Goal: Task Accomplishment & Management: Manage account settings

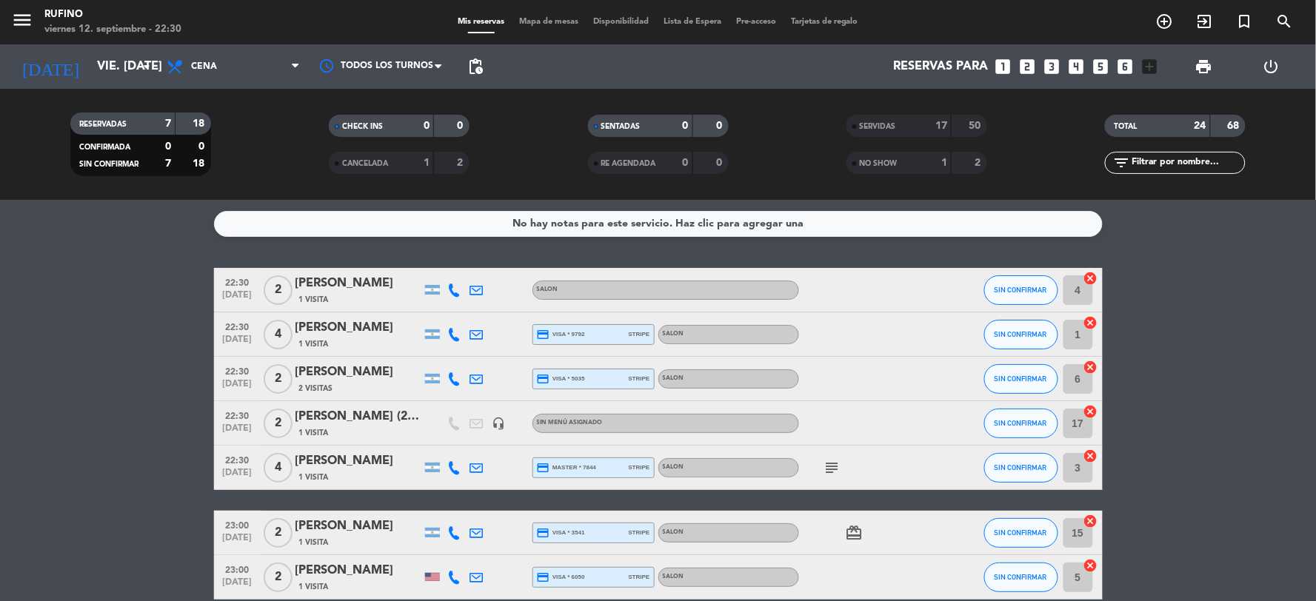
click at [921, 126] on div "17" at bounding box center [934, 126] width 30 height 17
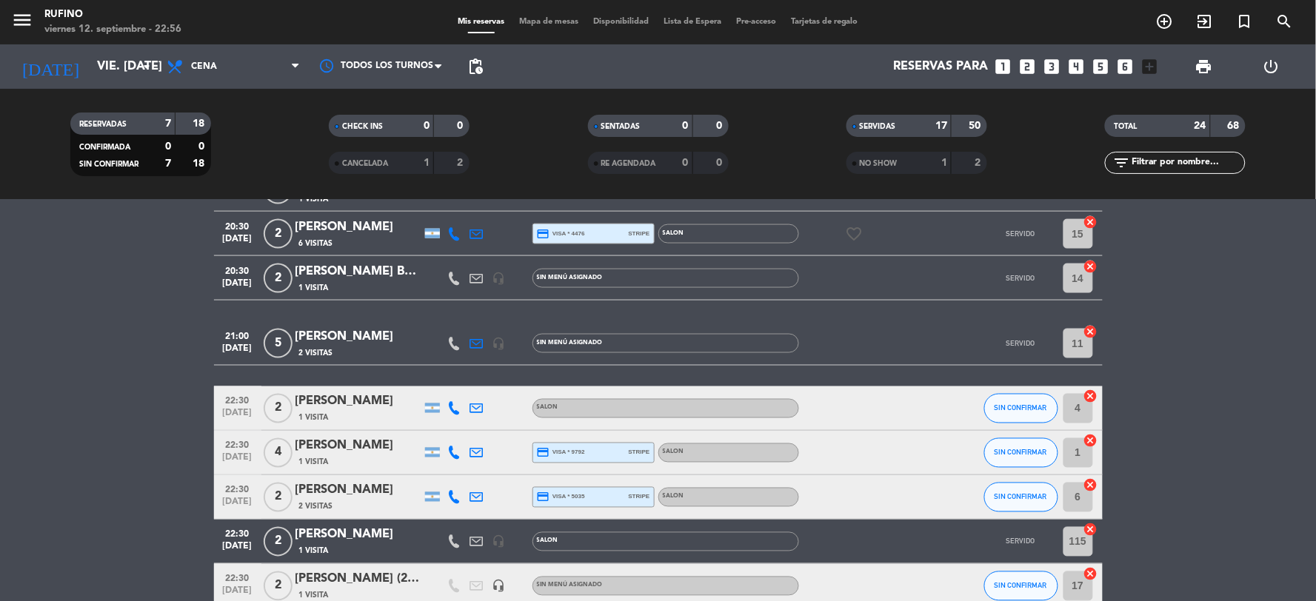
scroll to position [746, 0]
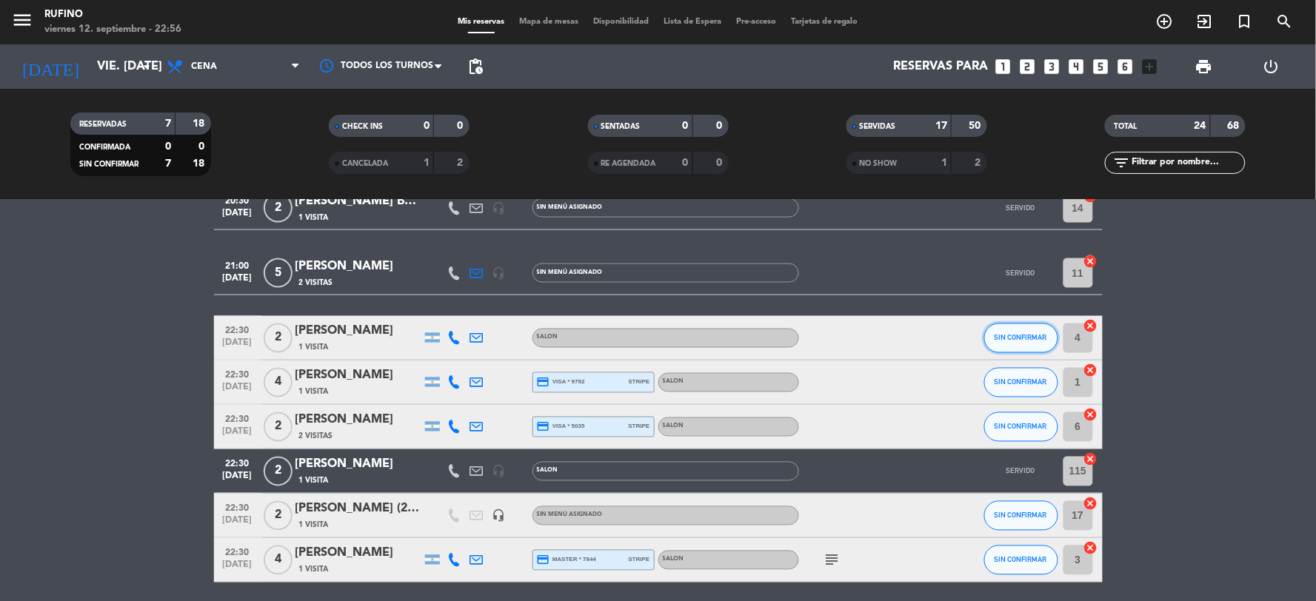
click at [1027, 344] on button "SIN CONFIRMAR" at bounding box center [1021, 339] width 74 height 30
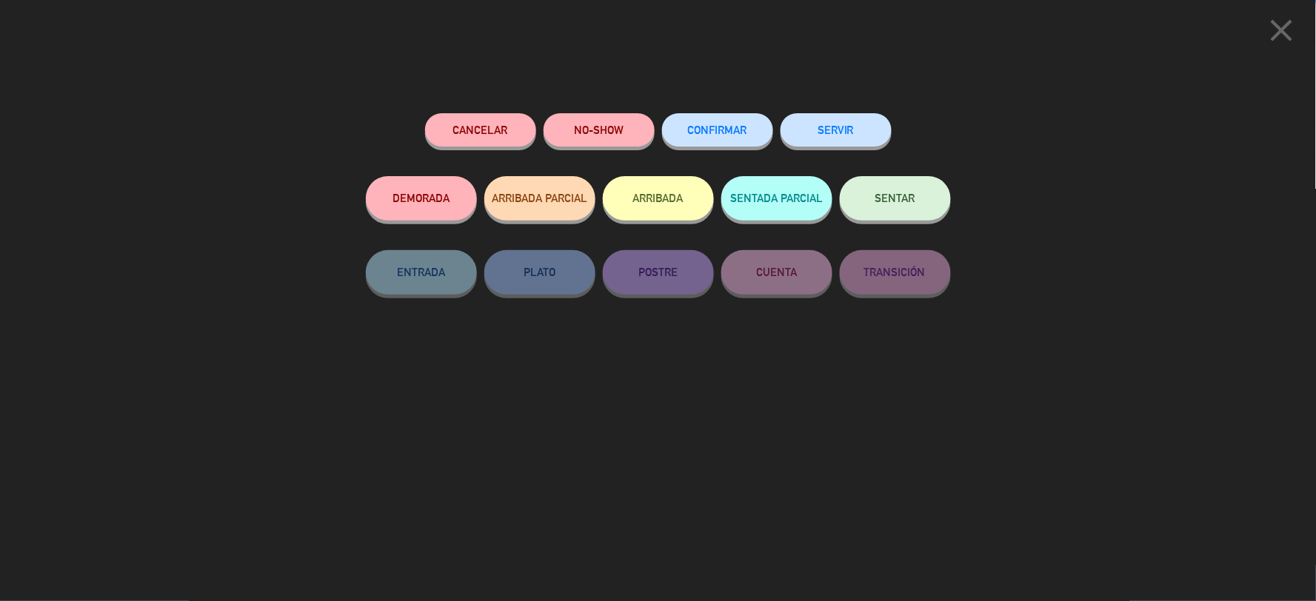
click at [676, 131] on button "CONFIRMAR" at bounding box center [717, 129] width 111 height 33
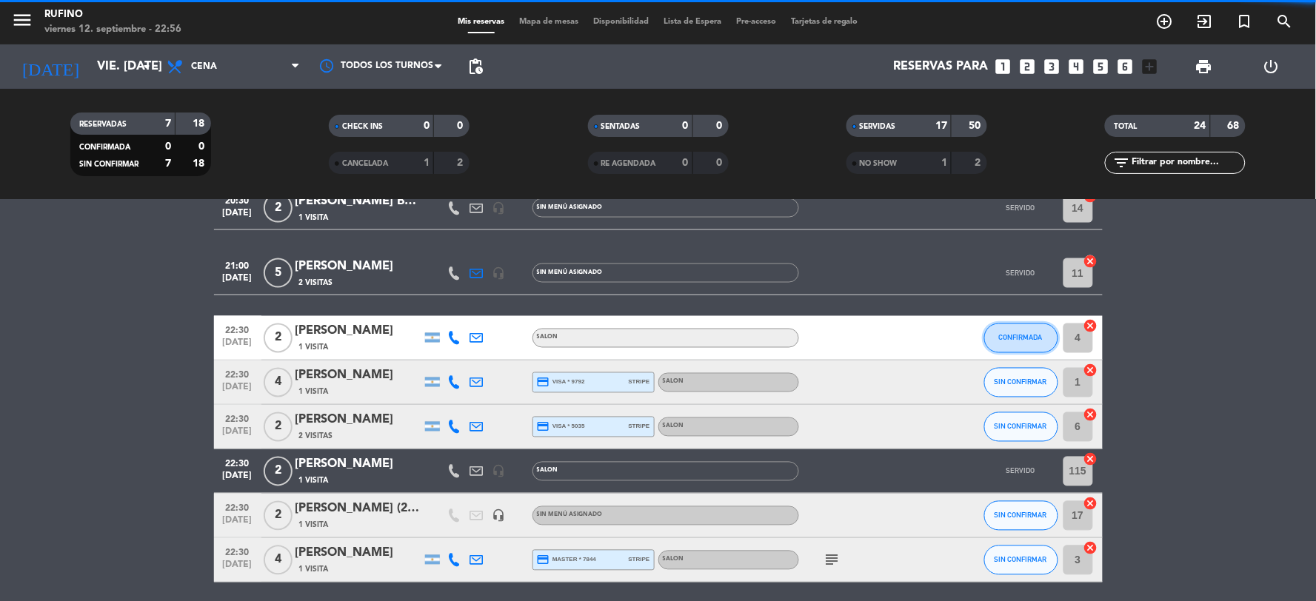
click at [1021, 342] on button "CONFIRMADA" at bounding box center [1021, 339] width 74 height 30
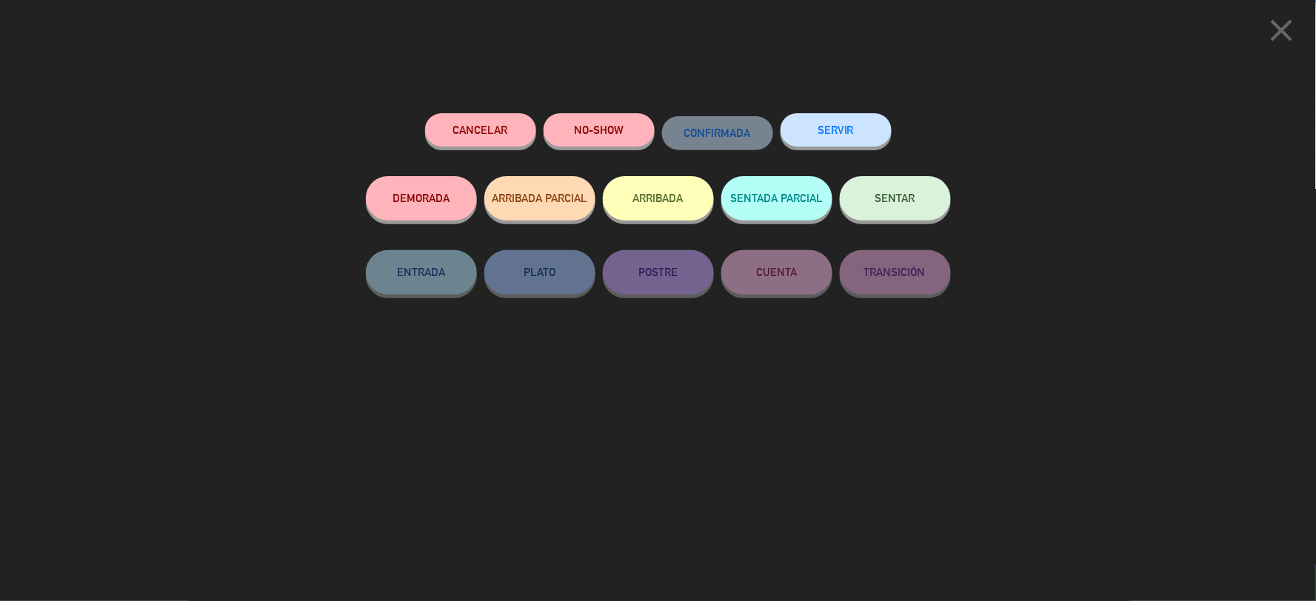
scroll to position [911, 0]
drag, startPoint x: 830, startPoint y: 131, endPoint x: 892, endPoint y: 183, distance: 80.4
click at [833, 134] on button "SERVIR" at bounding box center [836, 129] width 111 height 33
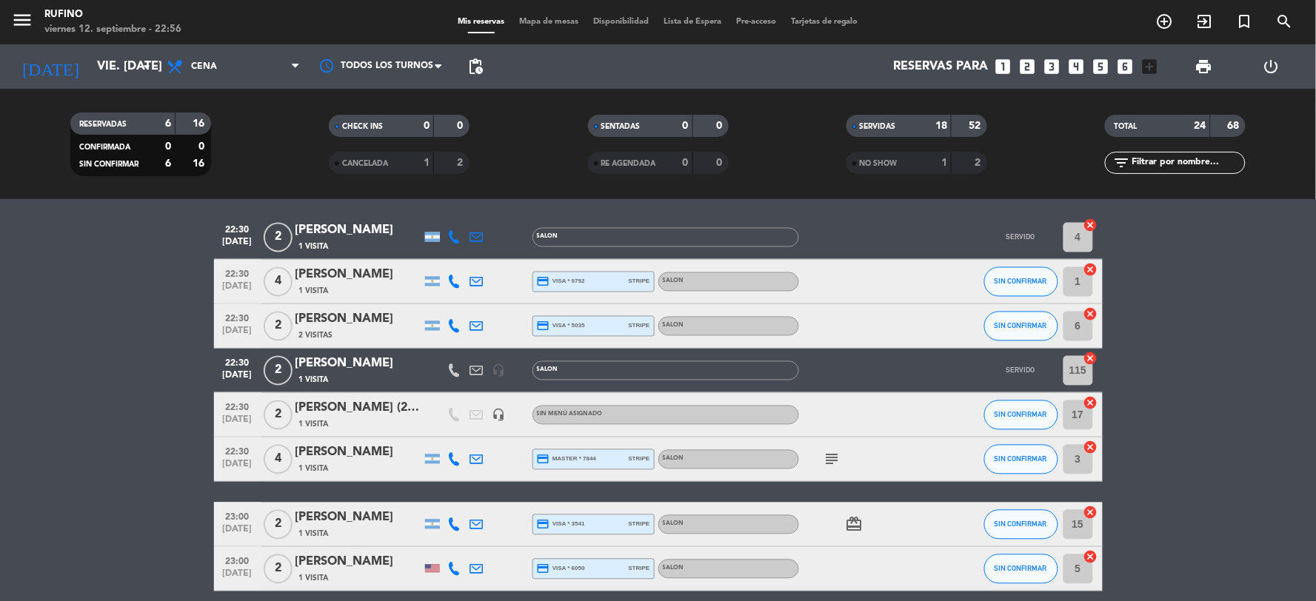
scroll to position [828, 0]
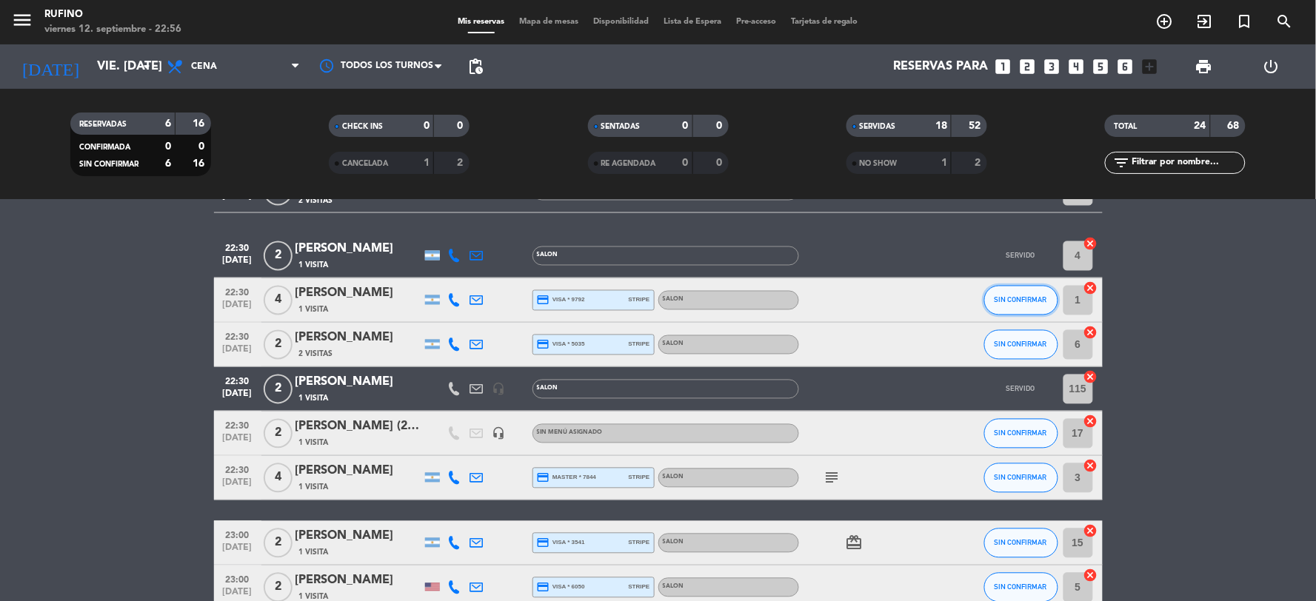
click at [1016, 293] on button "SIN CONFIRMAR" at bounding box center [1021, 301] width 74 height 30
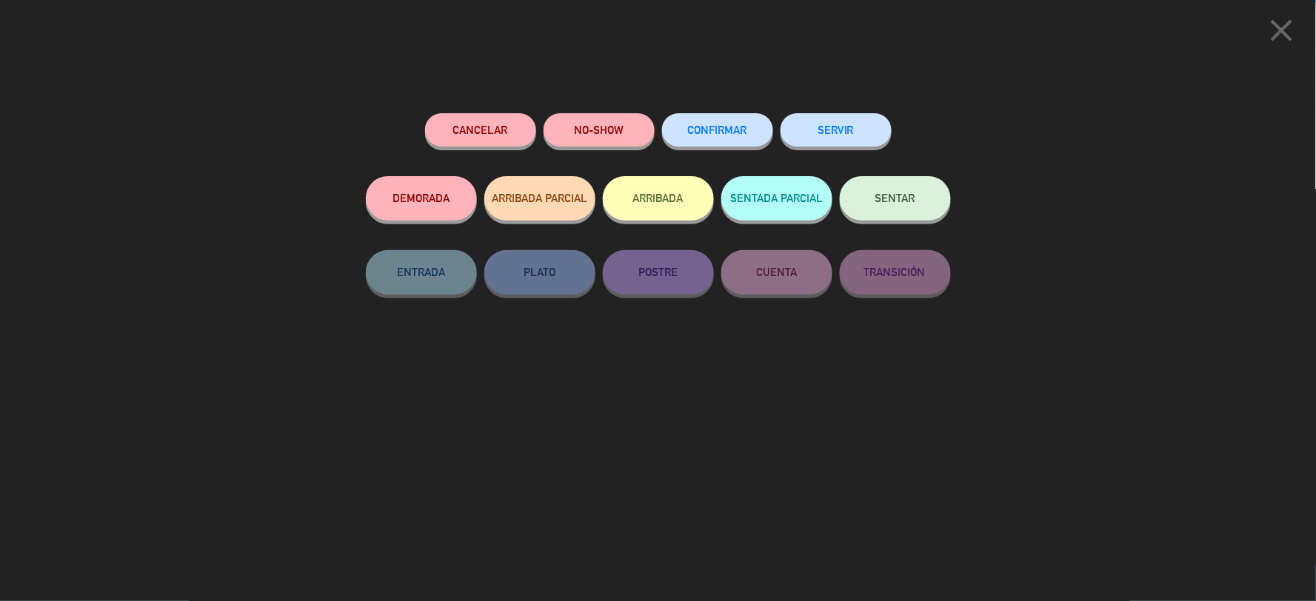
drag, startPoint x: 744, startPoint y: 135, endPoint x: 795, endPoint y: 141, distance: 50.7
click at [744, 134] on span "CONFIRMAR" at bounding box center [717, 130] width 59 height 13
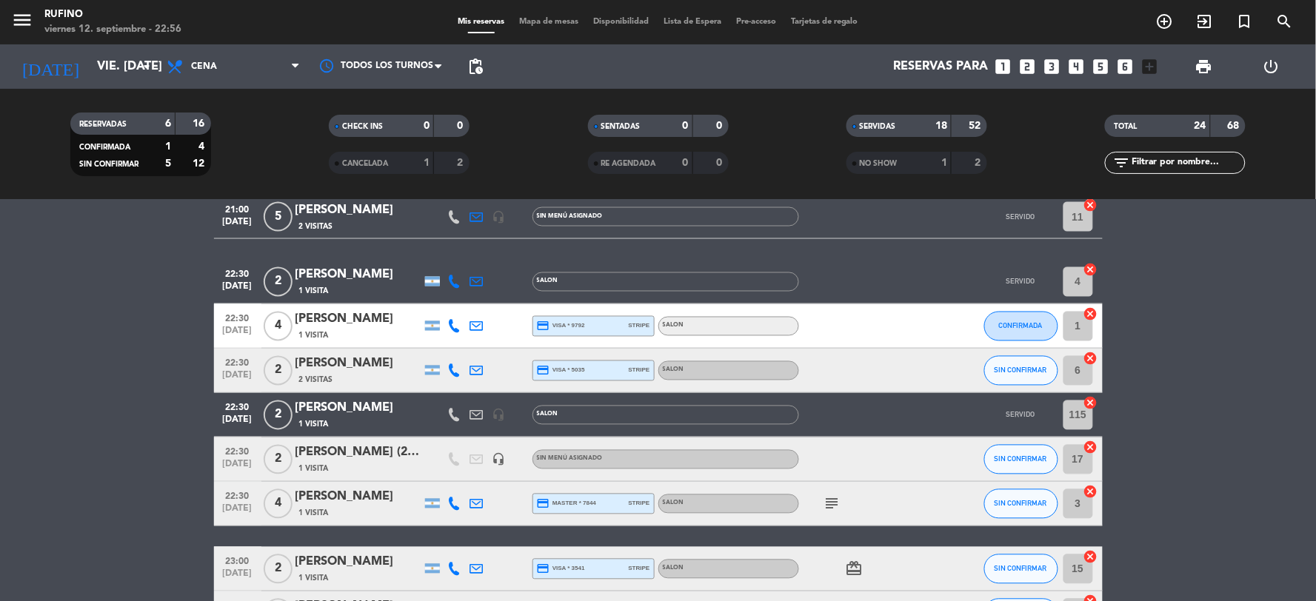
scroll to position [746, 0]
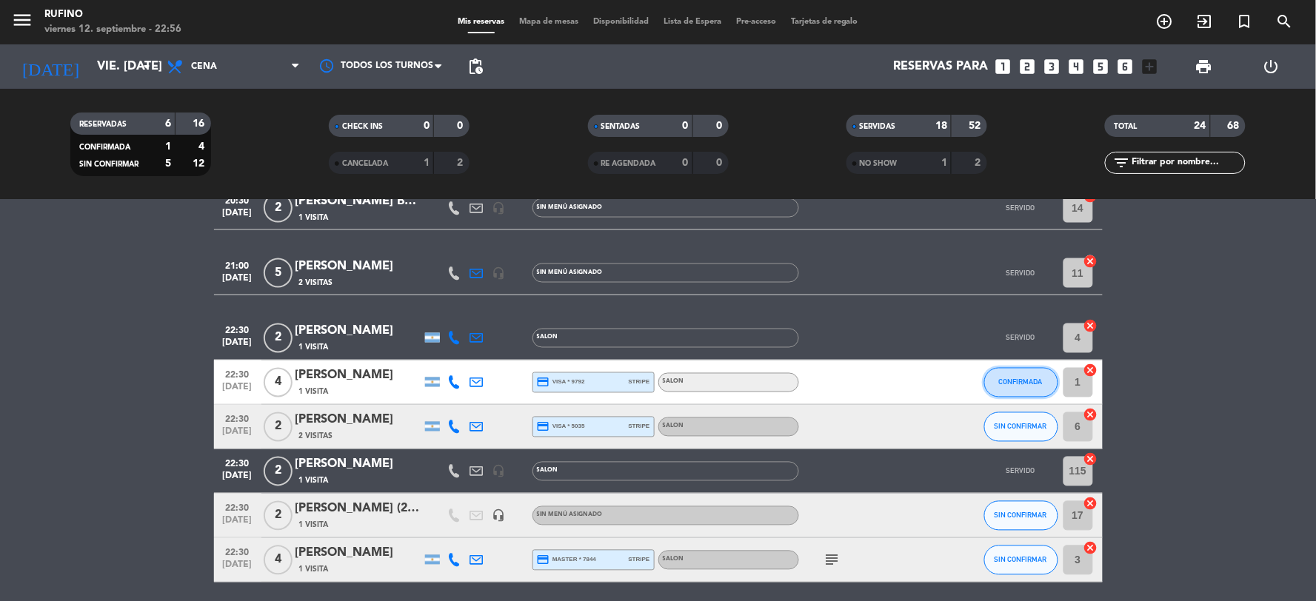
click at [1024, 387] on button "CONFIRMADA" at bounding box center [1021, 383] width 74 height 30
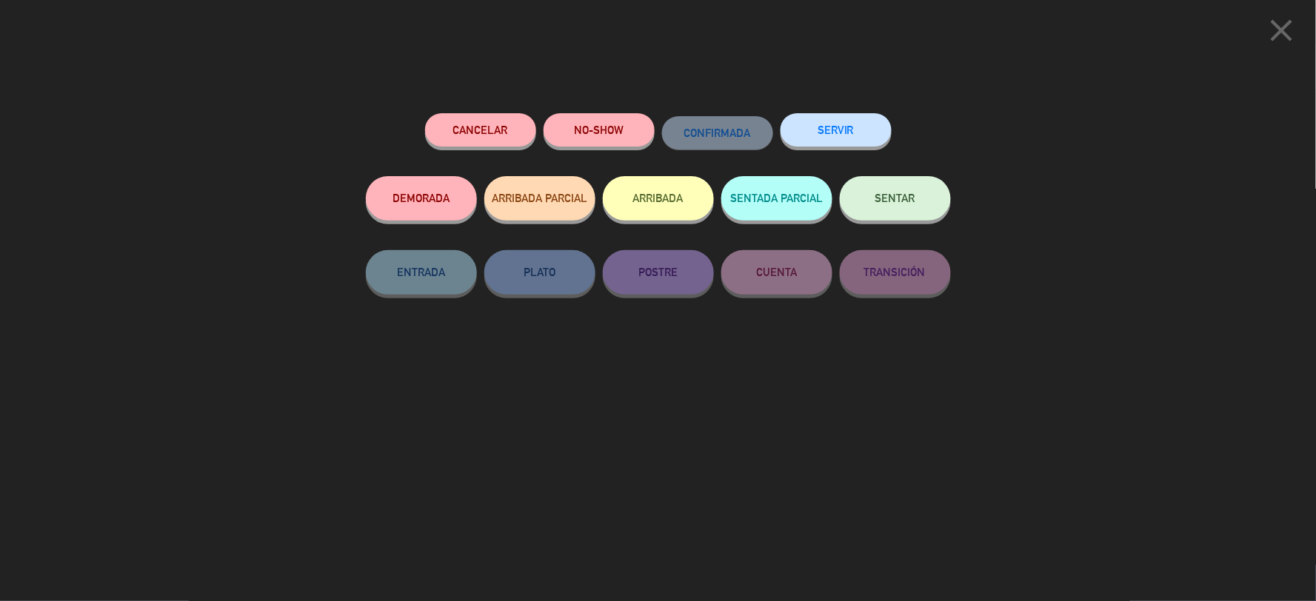
click at [873, 131] on button "SERVIR" at bounding box center [836, 129] width 111 height 33
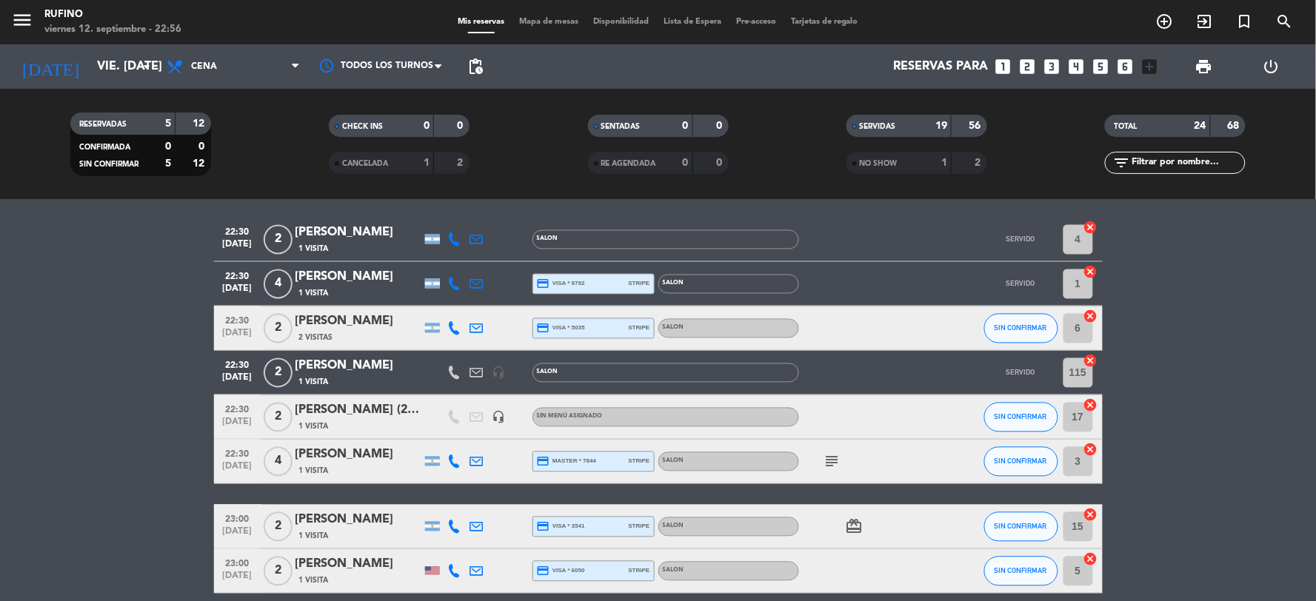
scroll to position [828, 0]
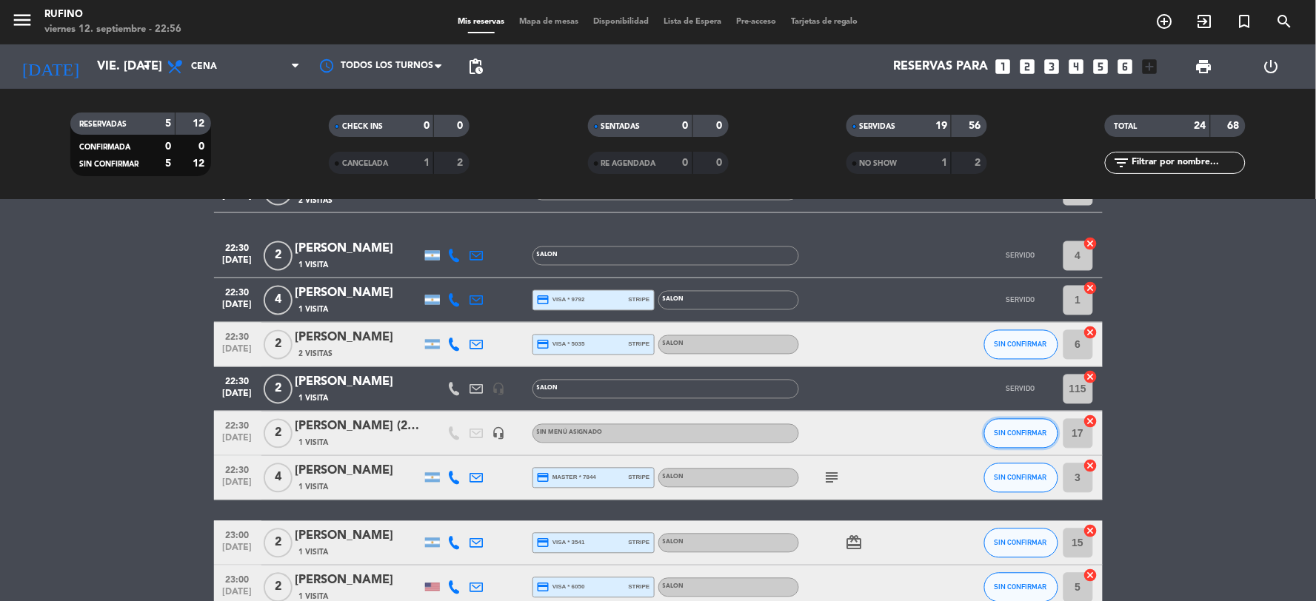
click at [1004, 430] on span "SIN CONFIRMAR" at bounding box center [1021, 434] width 53 height 8
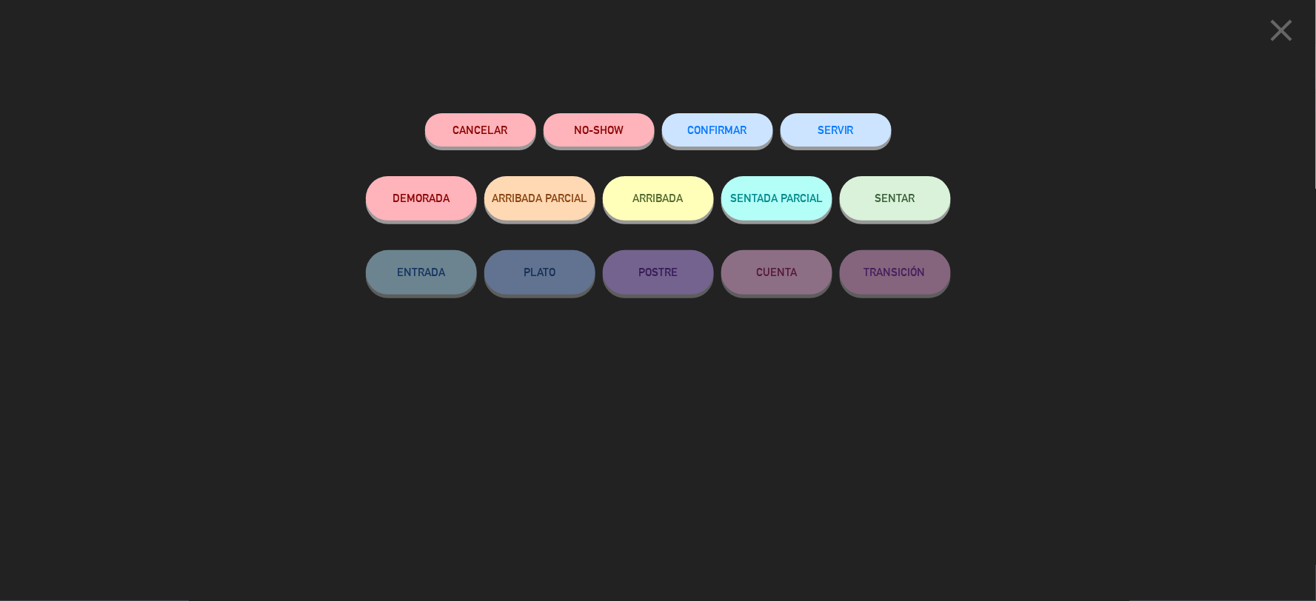
click at [722, 110] on div "Cancelar NO-SHOW CONFIRMAR SERVIR DEMORADA ARRIBADA PARCIAL ARRIBADA SENTADA PA…" at bounding box center [659, 352] width 606 height 499
click at [719, 127] on span "CONFIRMAR" at bounding box center [717, 130] width 59 height 13
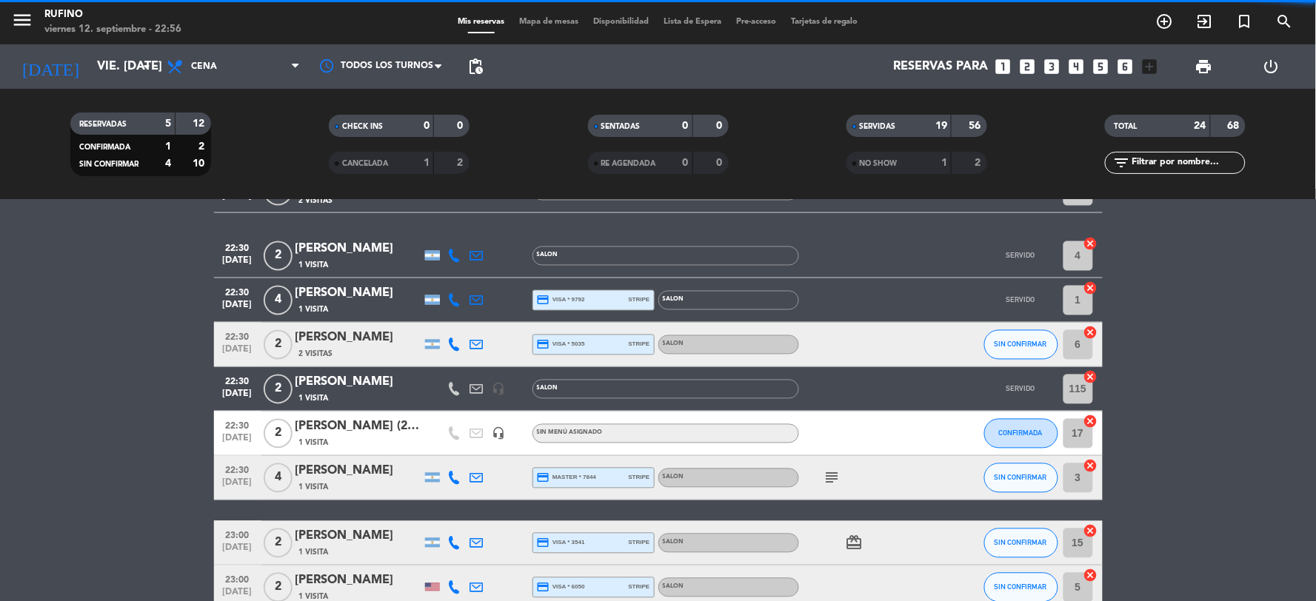
scroll to position [911, 0]
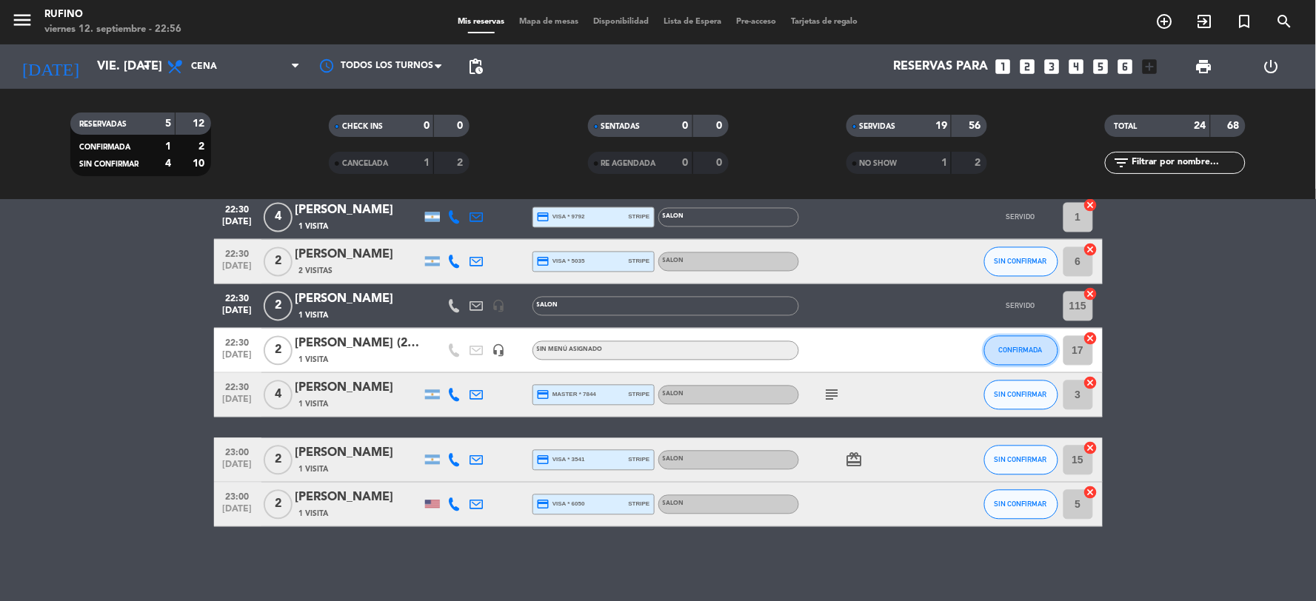
click at [996, 347] on button "CONFIRMADA" at bounding box center [1021, 351] width 74 height 30
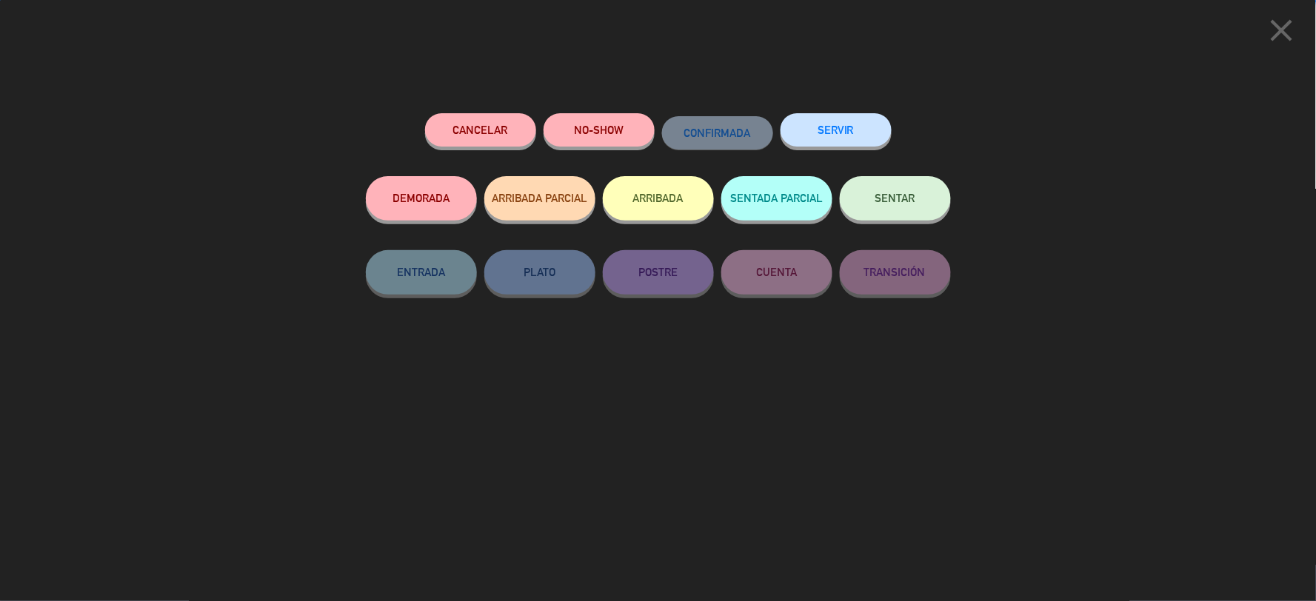
click at [853, 127] on button "SERVIR" at bounding box center [836, 129] width 111 height 33
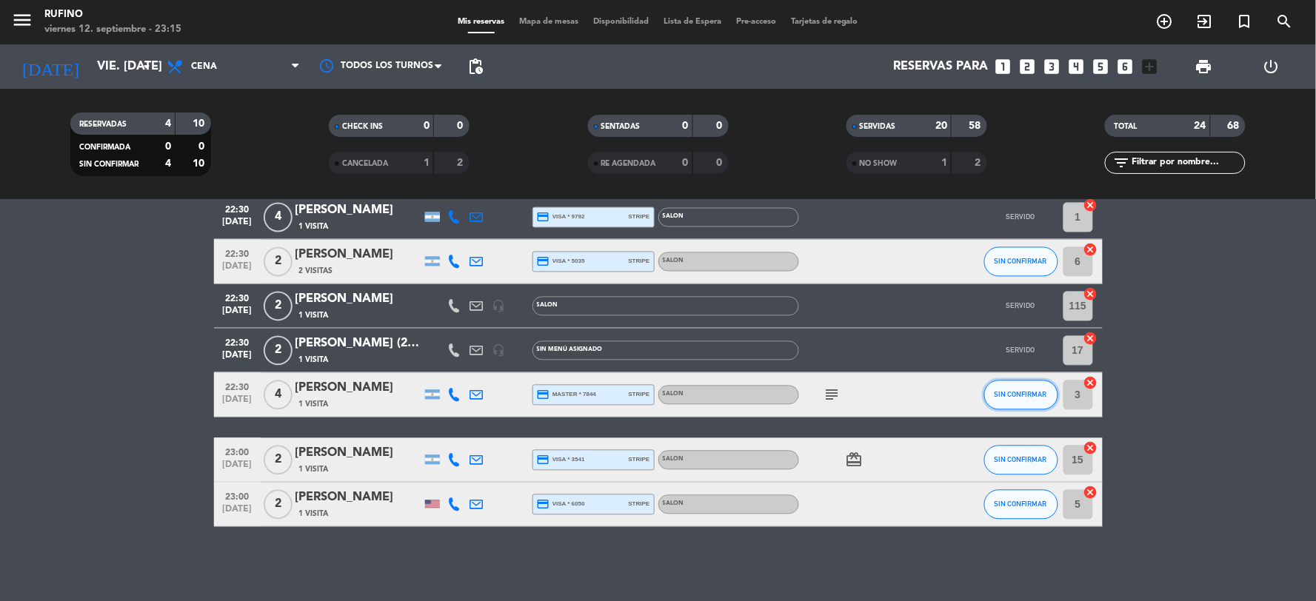
click at [994, 396] on button "SIN CONFIRMAR" at bounding box center [1021, 396] width 74 height 30
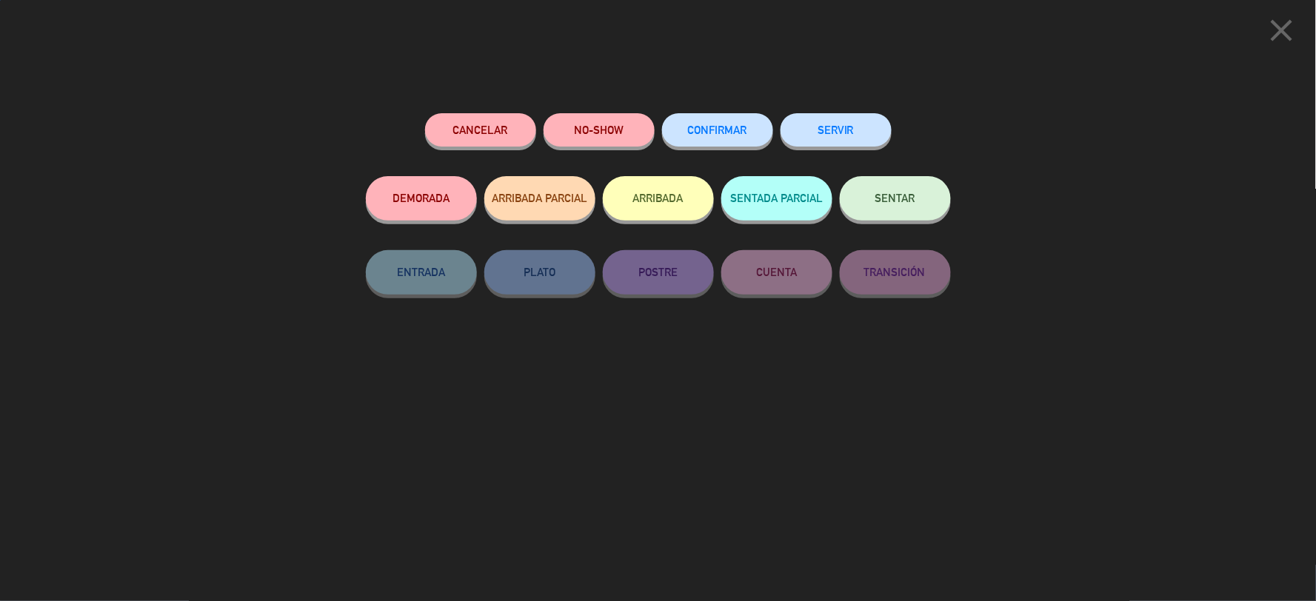
click at [626, 121] on button "NO-SHOW" at bounding box center [599, 129] width 111 height 33
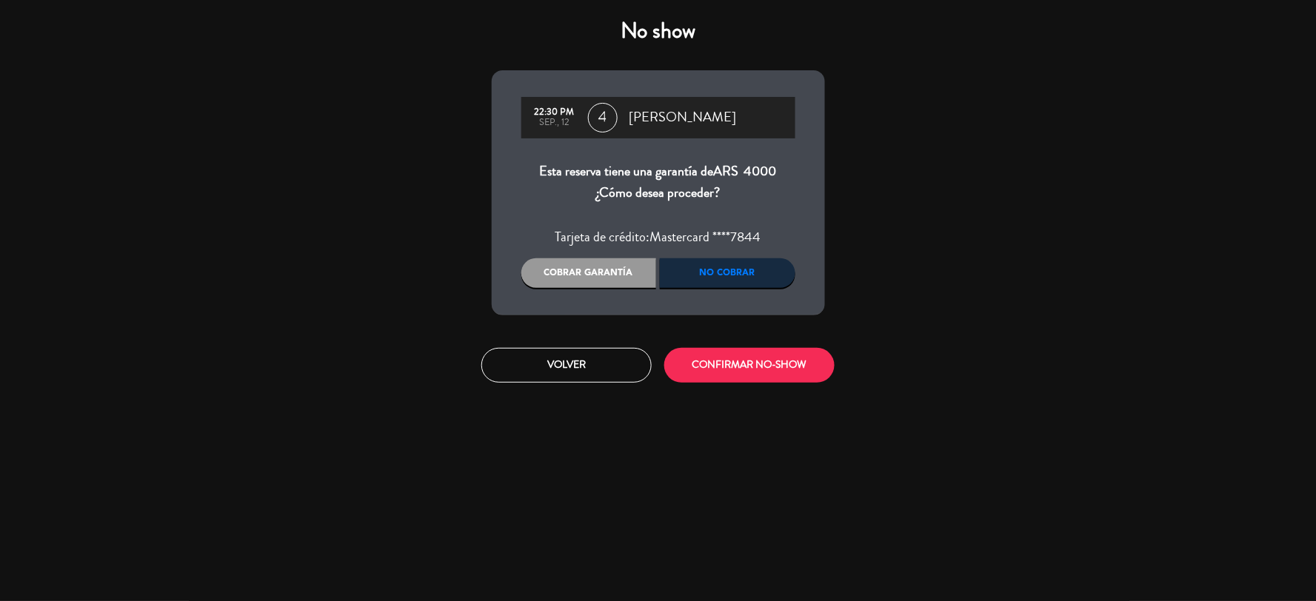
drag, startPoint x: 790, startPoint y: 385, endPoint x: 790, endPoint y: 376, distance: 8.9
click at [790, 378] on div "Volver CONFIRMAR NO-SHOW" at bounding box center [659, 366] width 356 height 56
click at [789, 374] on button "CONFIRMAR NO-SHOW" at bounding box center [749, 365] width 170 height 35
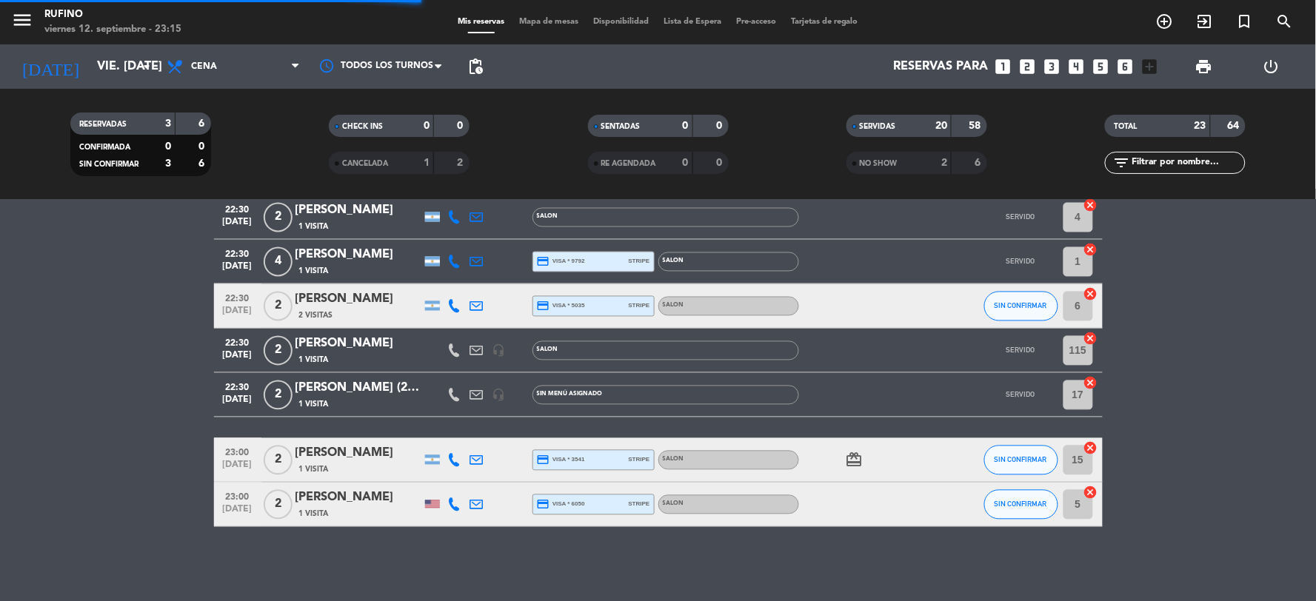
scroll to position [867, 0]
click at [1015, 465] on button "SIN CONFIRMAR" at bounding box center [1021, 461] width 74 height 30
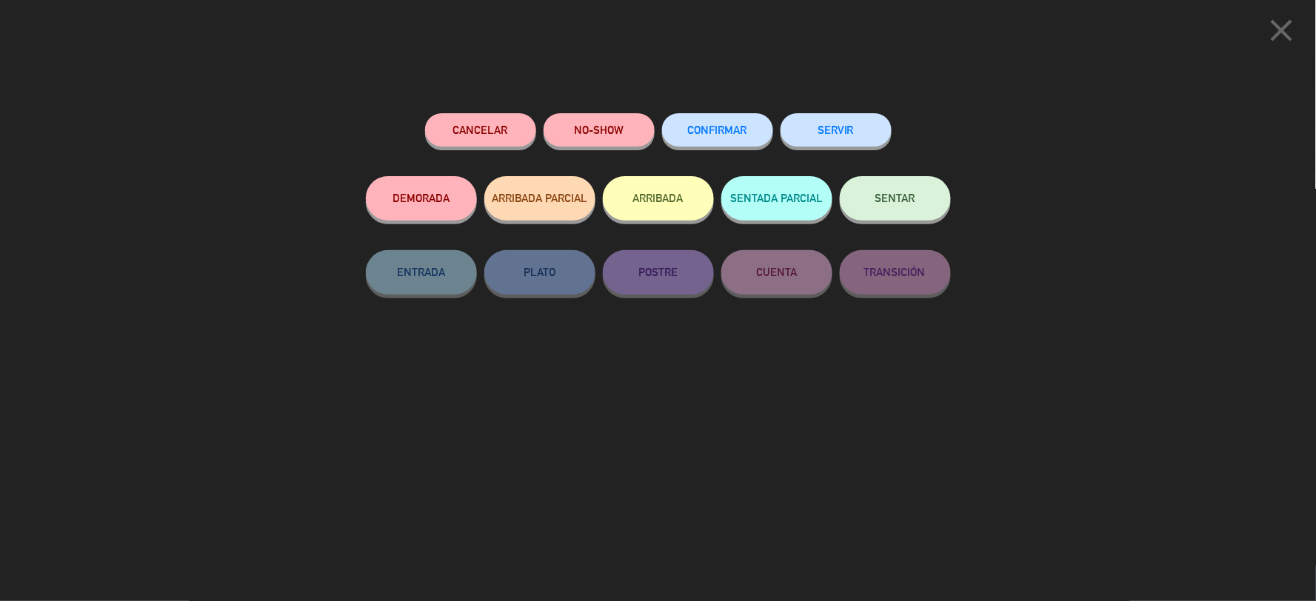
click at [585, 139] on button "NO-SHOW" at bounding box center [599, 129] width 111 height 33
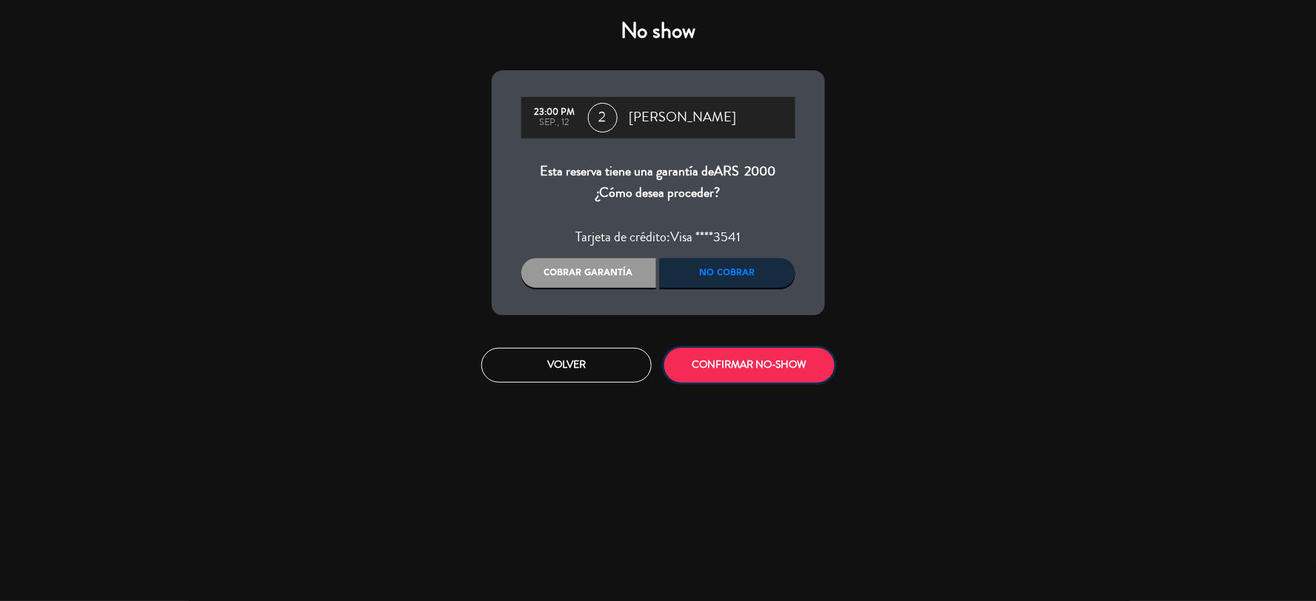
click at [719, 361] on button "CONFIRMAR NO-SHOW" at bounding box center [749, 365] width 170 height 35
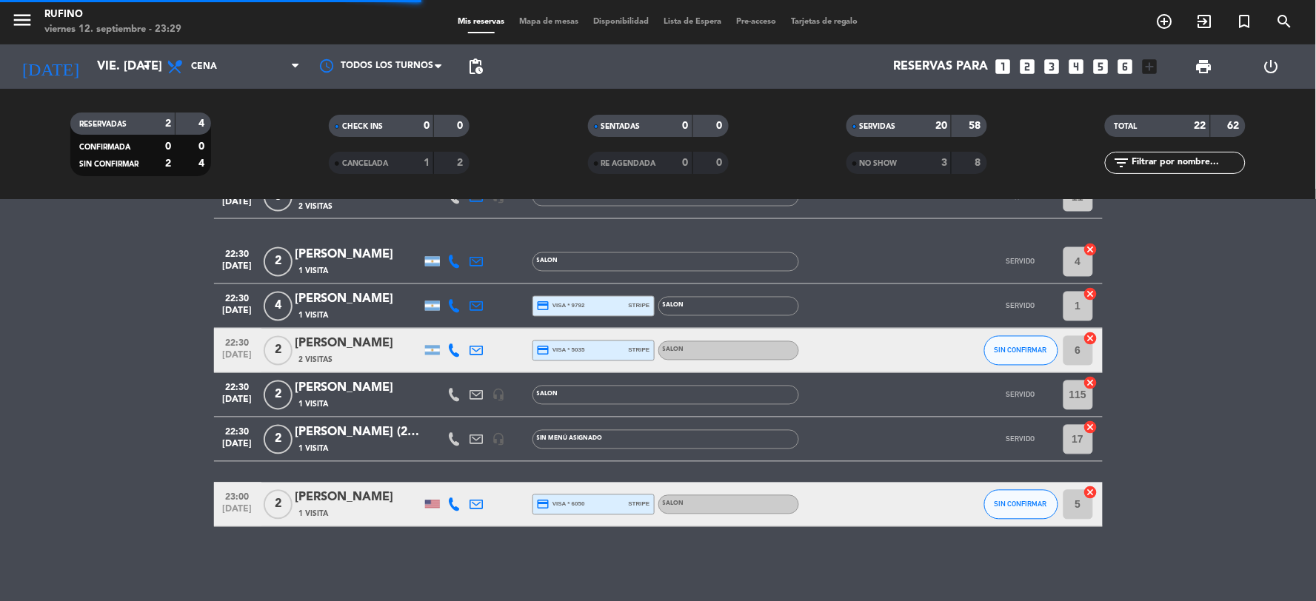
scroll to position [822, 0]
click at [1020, 504] on span "SIN CONFIRMAR" at bounding box center [1021, 505] width 53 height 8
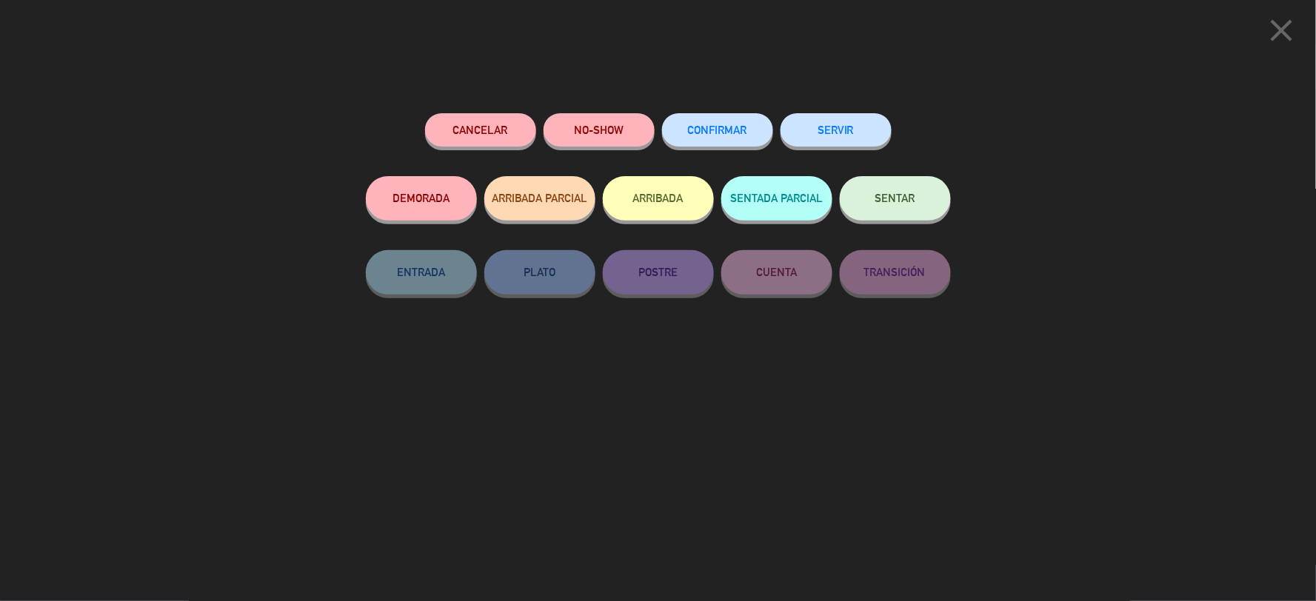
click at [608, 139] on button "NO-SHOW" at bounding box center [599, 129] width 111 height 33
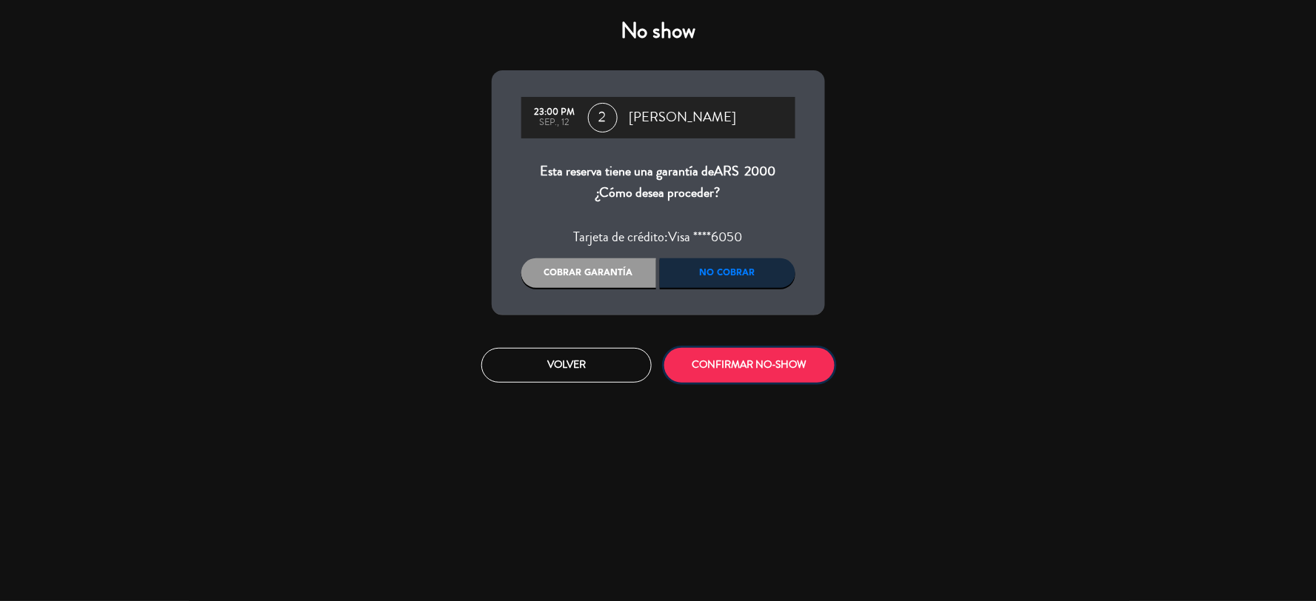
click at [759, 367] on button "CONFIRMAR NO-SHOW" at bounding box center [749, 365] width 170 height 35
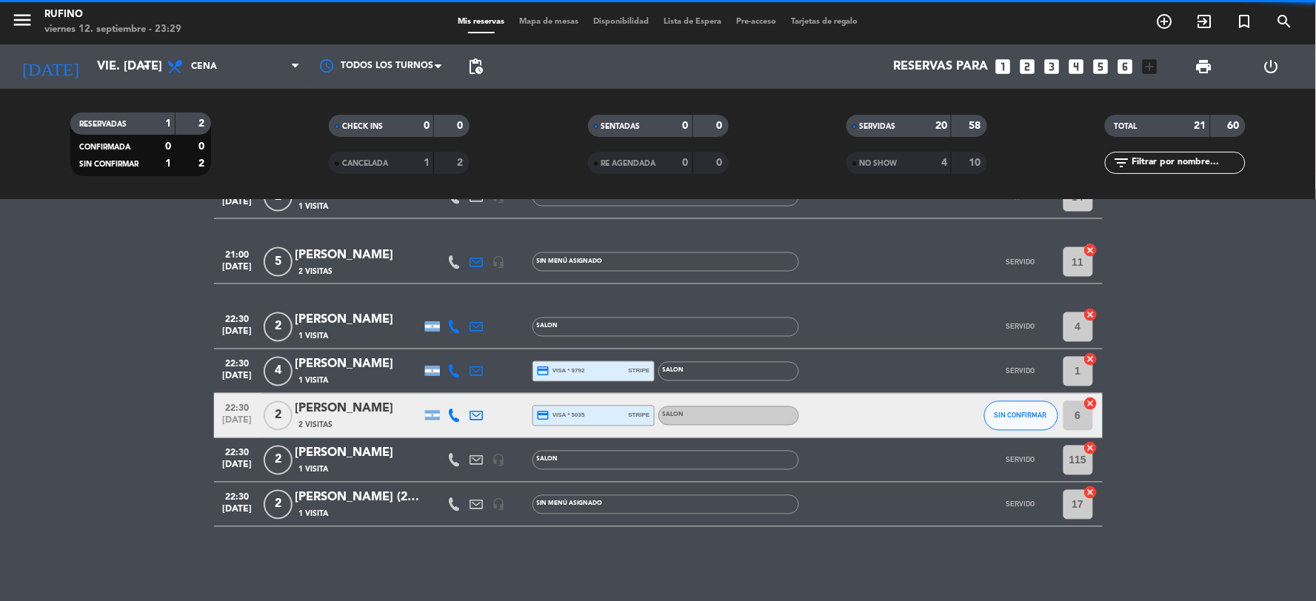
scroll to position [757, 0]
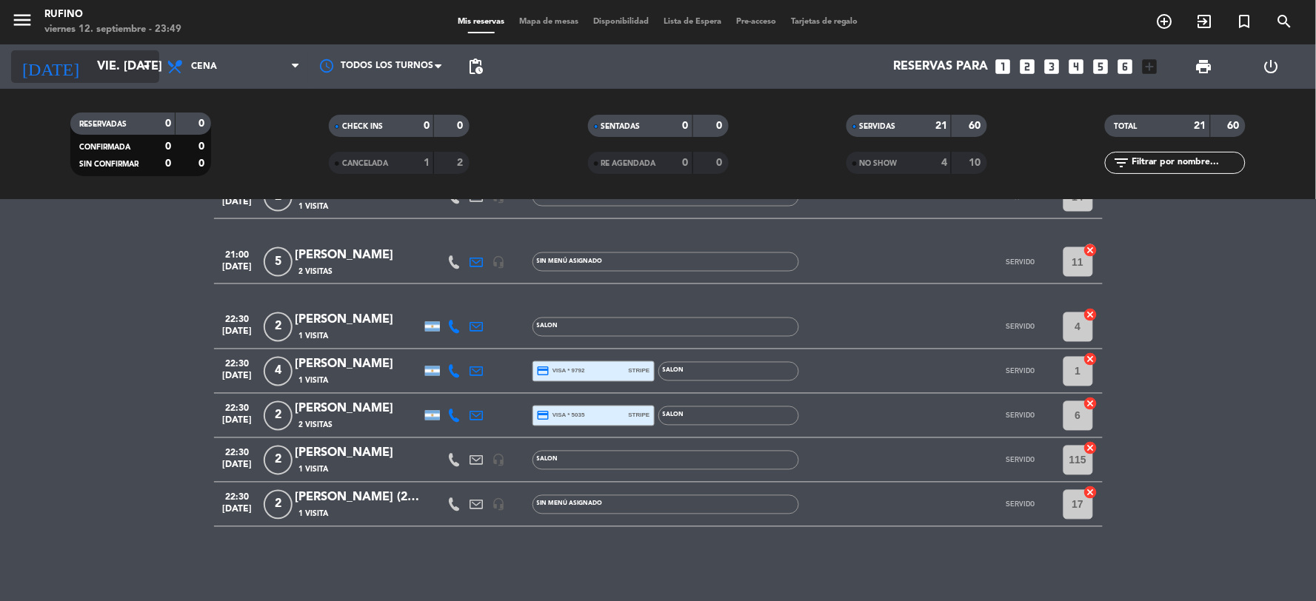
click at [99, 76] on input "vie. [DATE]" at bounding box center [168, 67] width 157 height 29
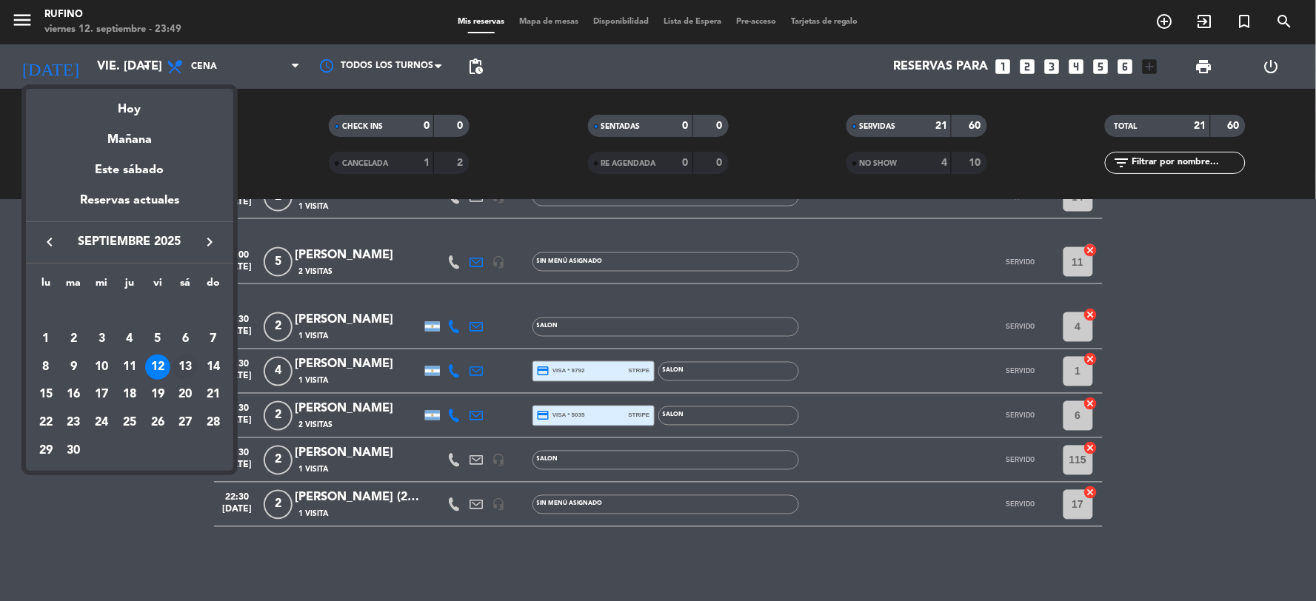
click at [180, 367] on div "13" at bounding box center [185, 367] width 25 height 25
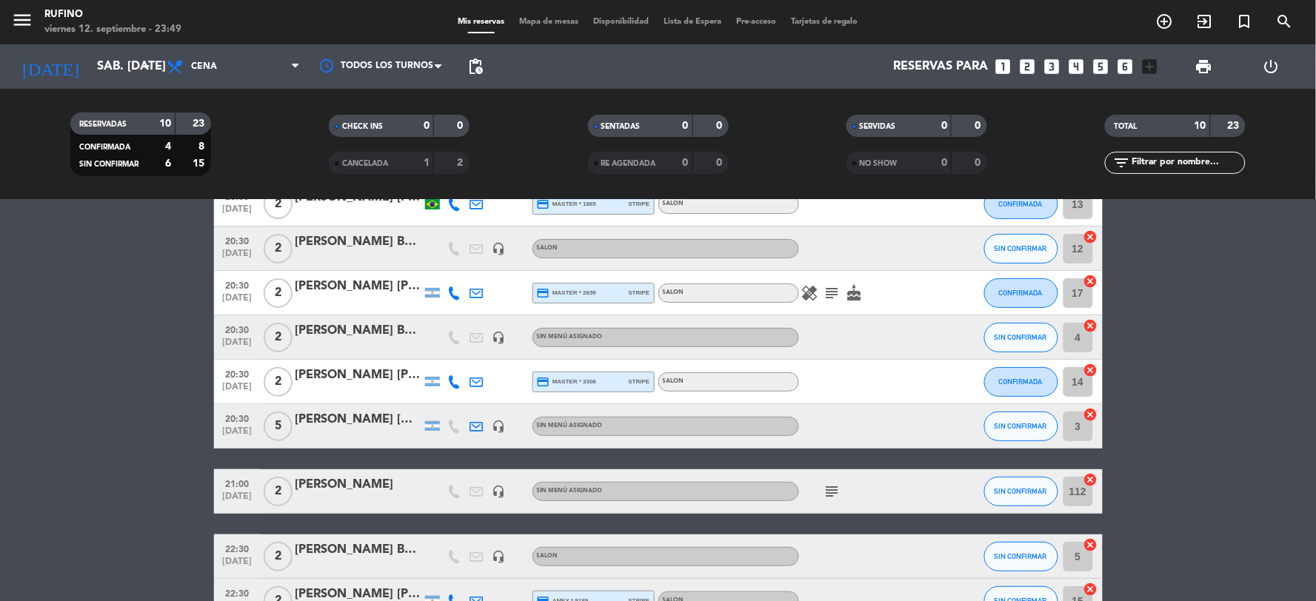
scroll to position [61, 0]
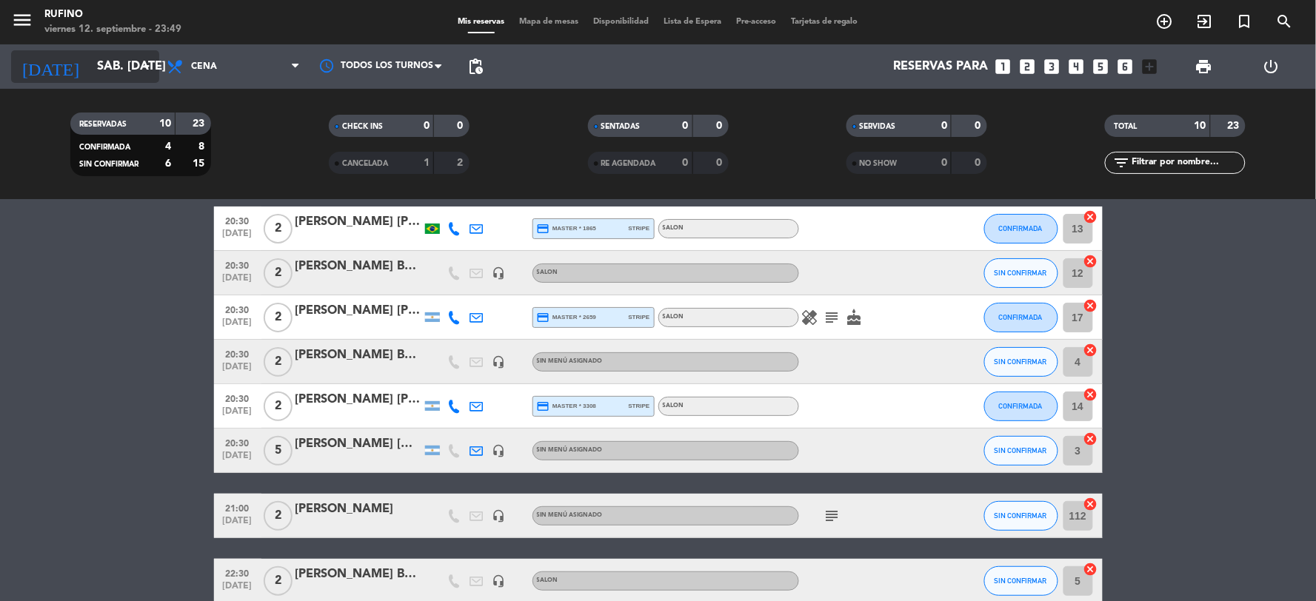
click at [116, 71] on input "sáb. [DATE]" at bounding box center [168, 67] width 157 height 29
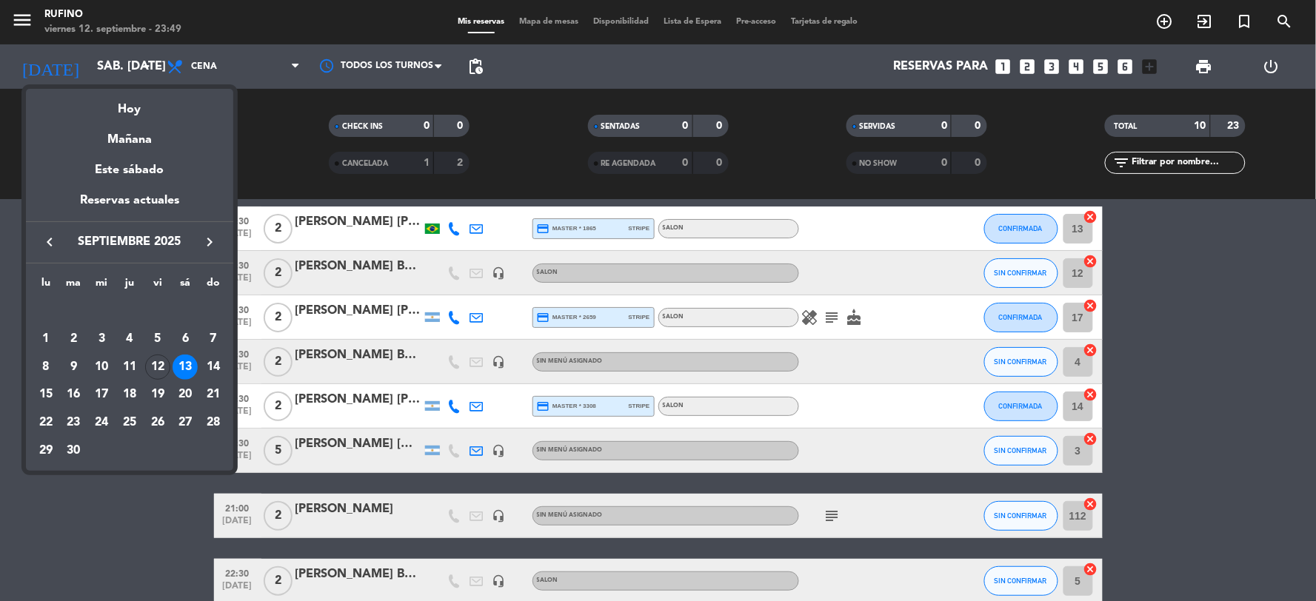
click at [211, 365] on div "14" at bounding box center [213, 367] width 25 height 25
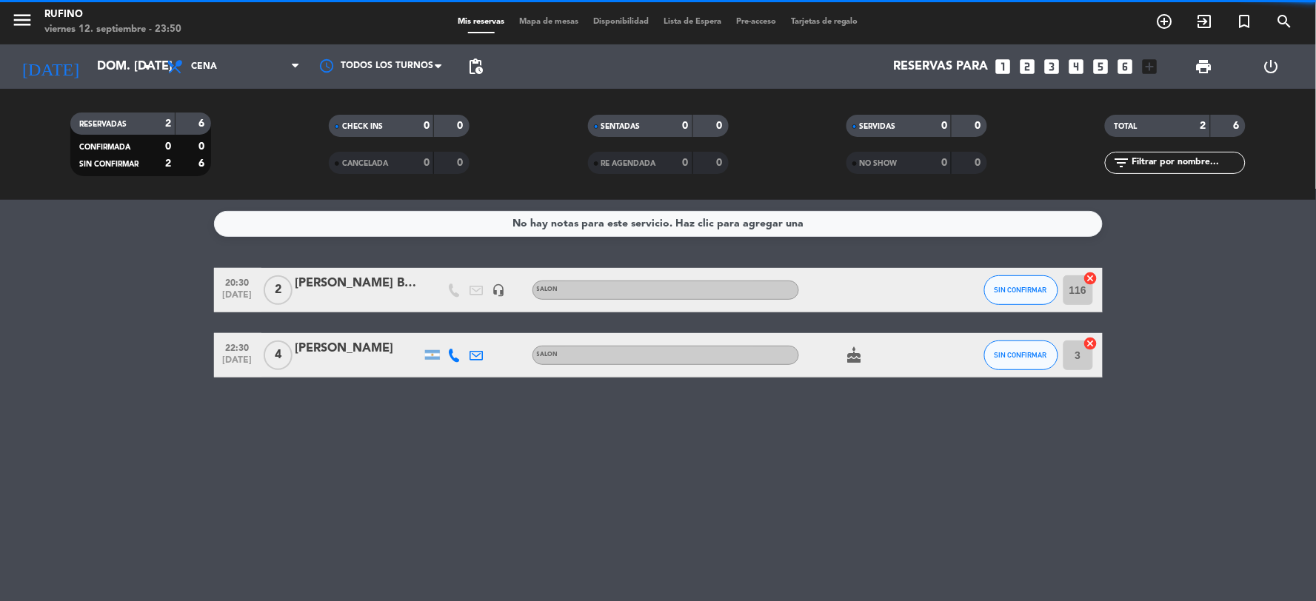
scroll to position [0, 0]
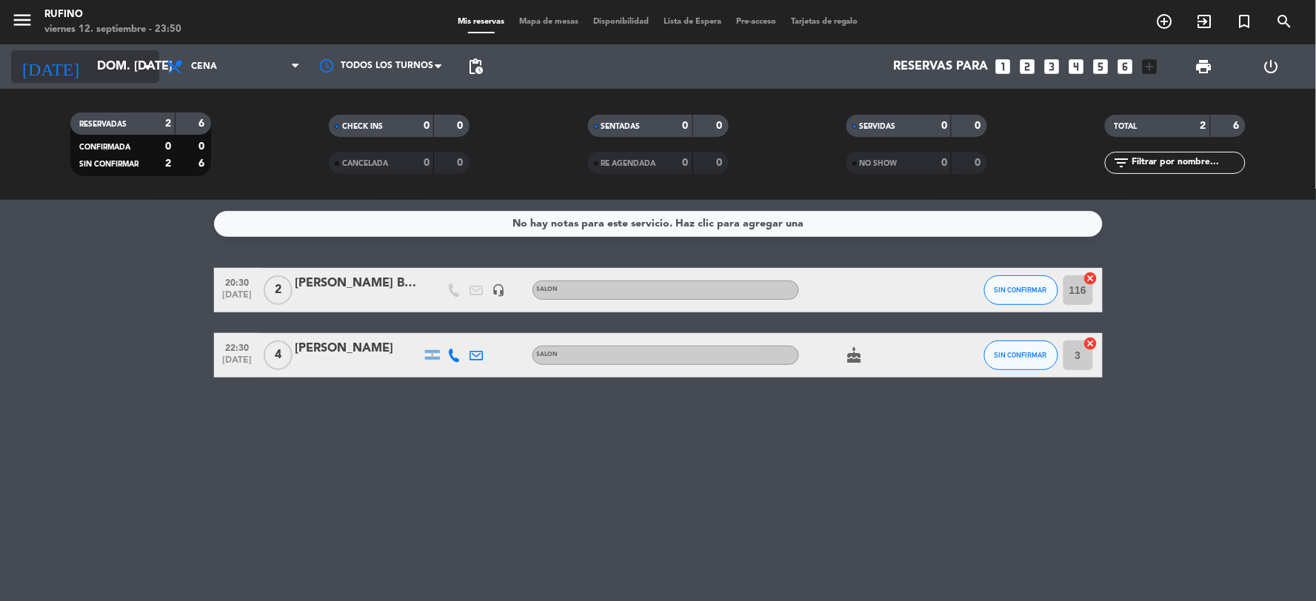
click at [96, 56] on input "dom. [DATE]" at bounding box center [168, 67] width 157 height 29
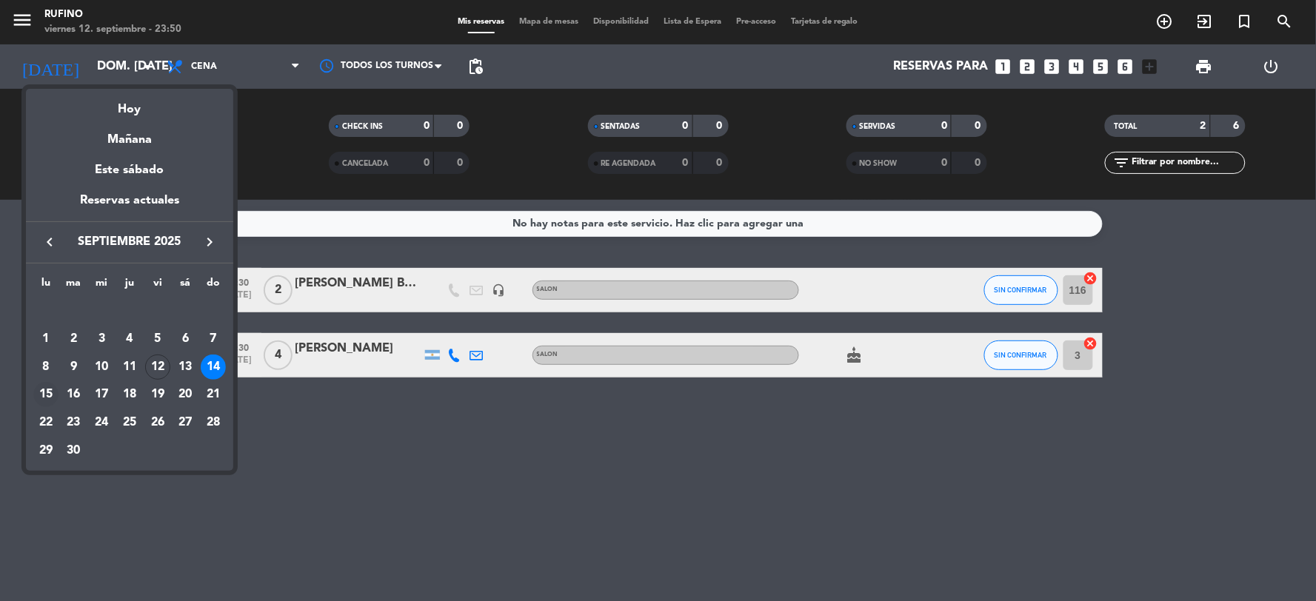
click at [47, 396] on div "15" at bounding box center [45, 394] width 25 height 25
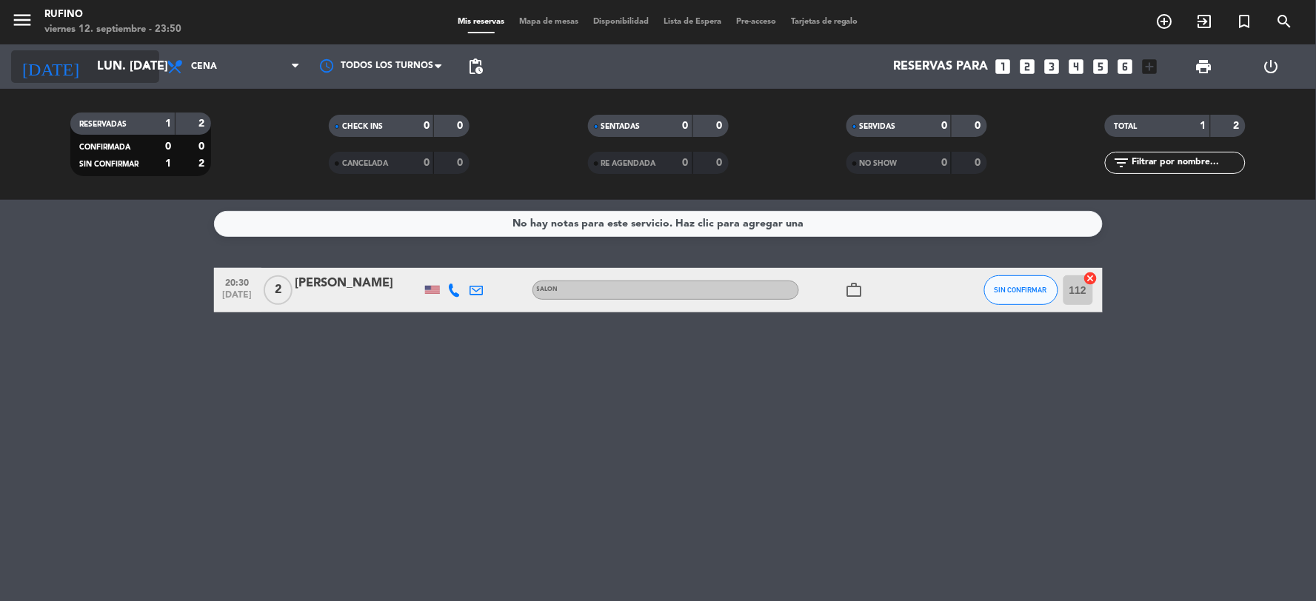
click at [124, 68] on input "lun. [DATE]" at bounding box center [168, 67] width 157 height 29
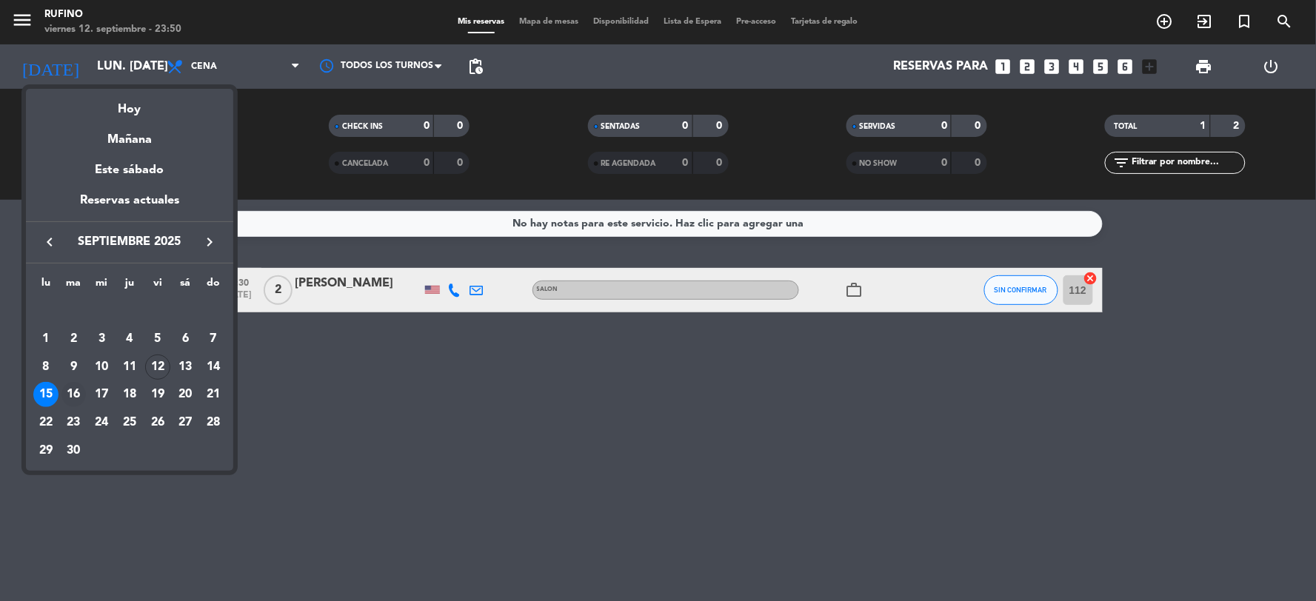
click at [67, 389] on div "16" at bounding box center [73, 394] width 25 height 25
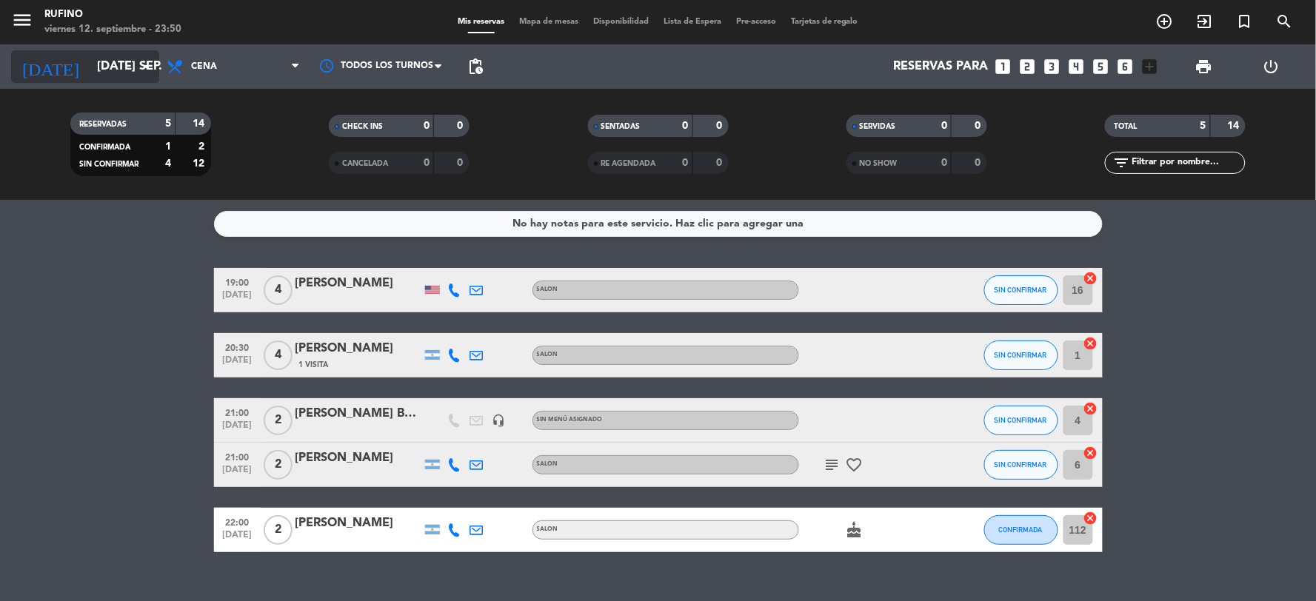
click at [127, 75] on input "[DATE] sep." at bounding box center [168, 67] width 157 height 29
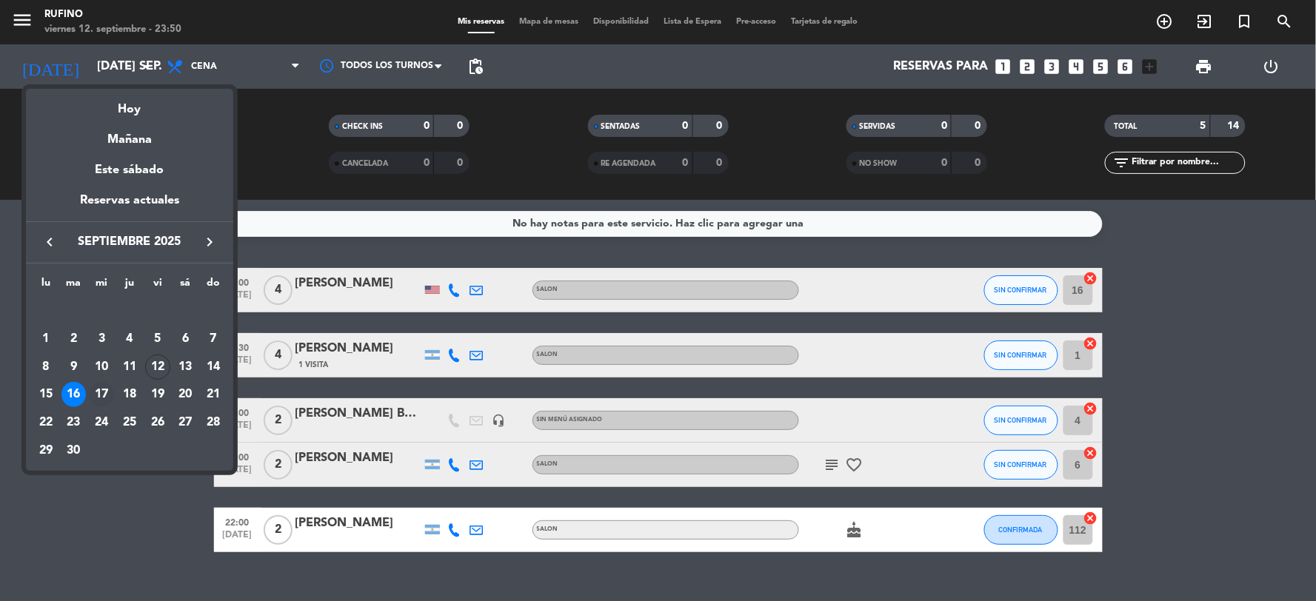
click at [106, 393] on div "17" at bounding box center [101, 394] width 25 height 25
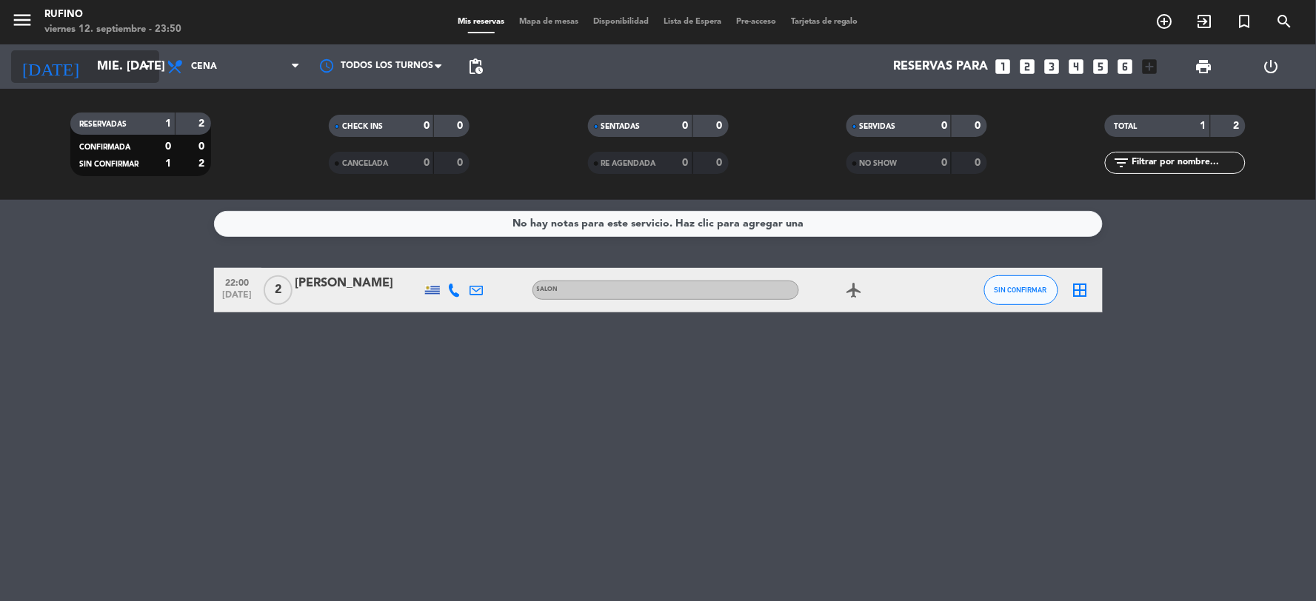
click at [113, 67] on input "mié. [DATE]" at bounding box center [168, 67] width 157 height 29
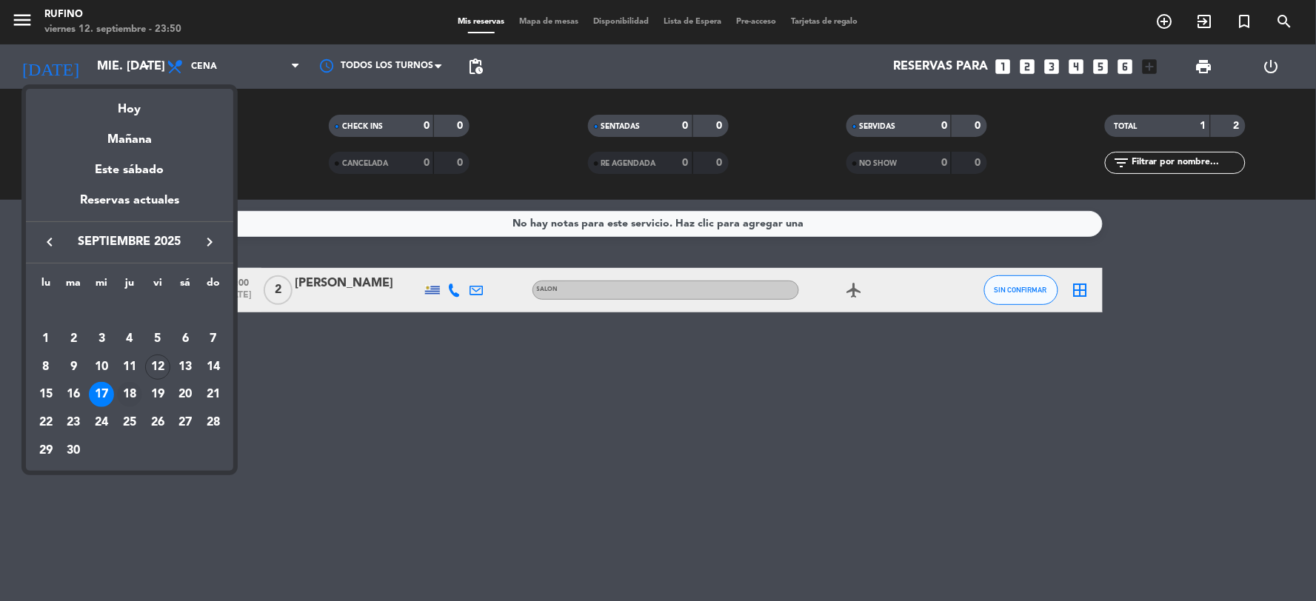
click at [136, 395] on div "18" at bounding box center [129, 394] width 25 height 25
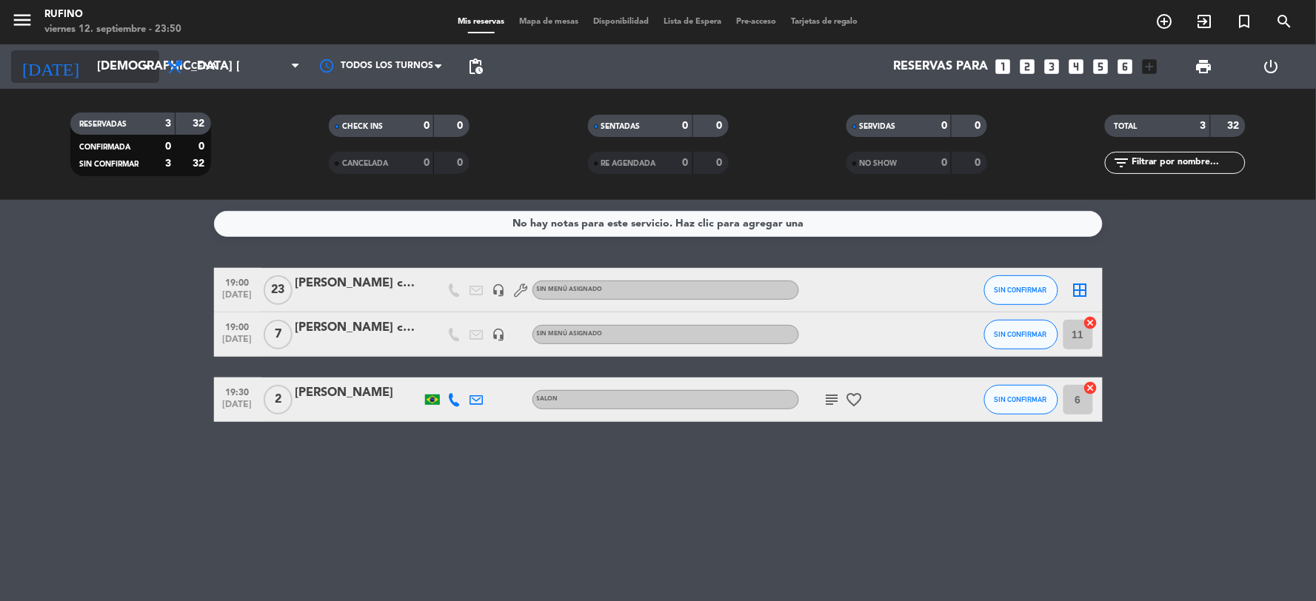
click at [99, 55] on input "[DEMOGRAPHIC_DATA] [DATE]" at bounding box center [168, 67] width 157 height 29
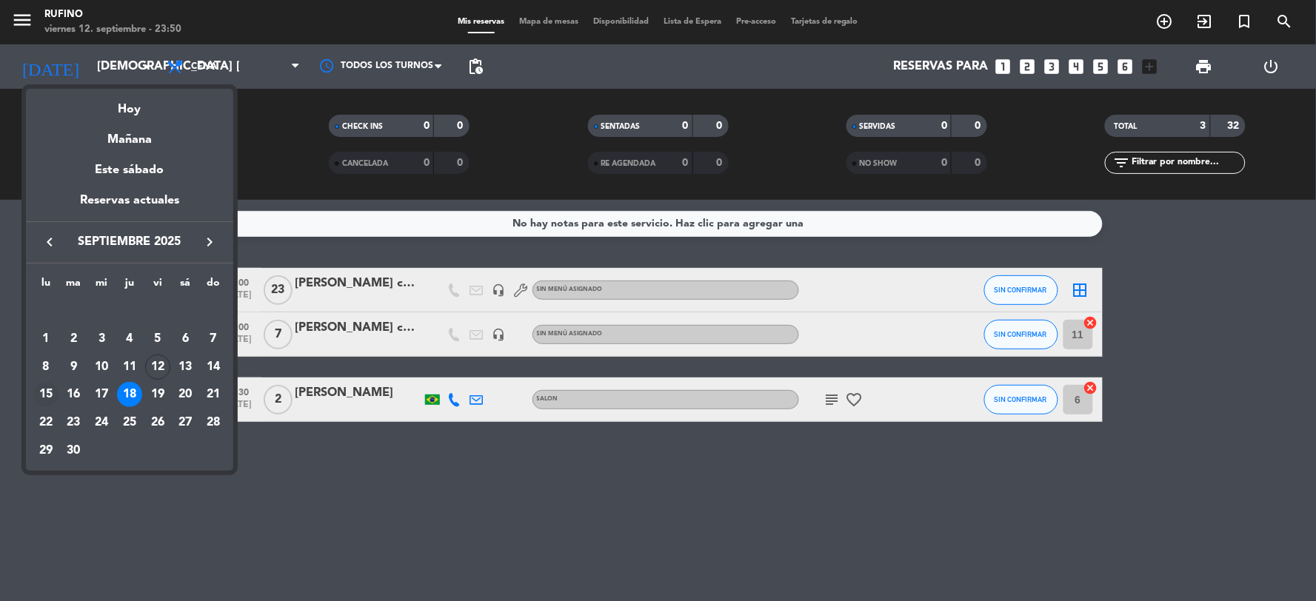
click at [44, 396] on div "15" at bounding box center [45, 394] width 25 height 25
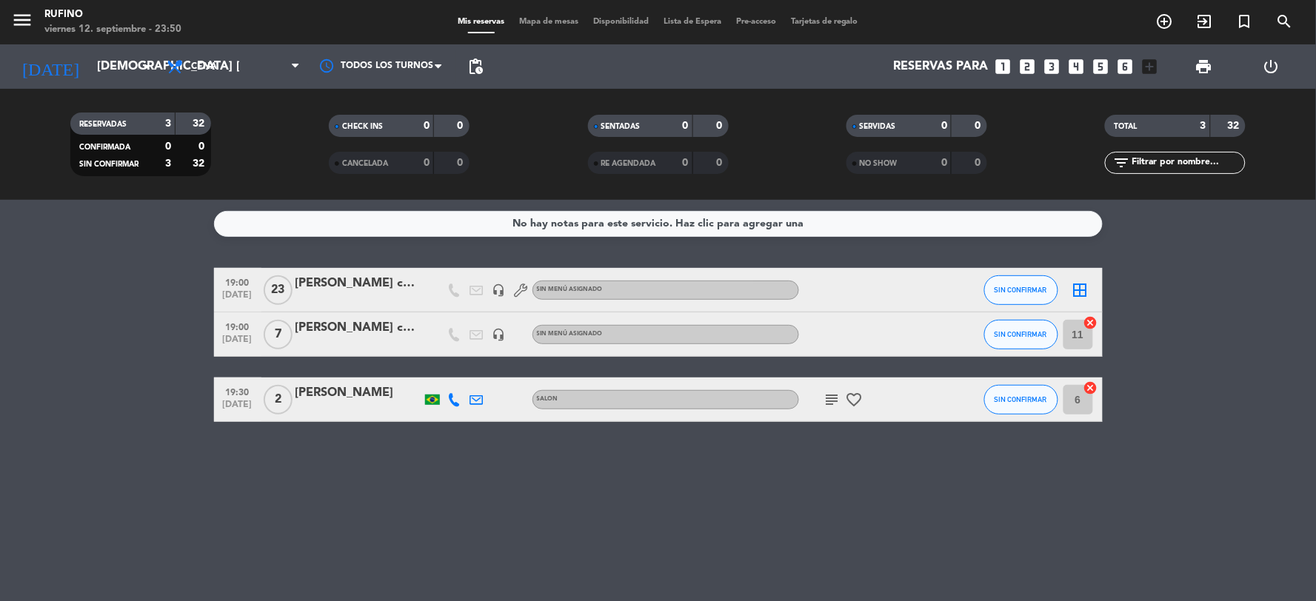
type input "lun. [DATE]"
